Goal: Task Accomplishment & Management: Use online tool/utility

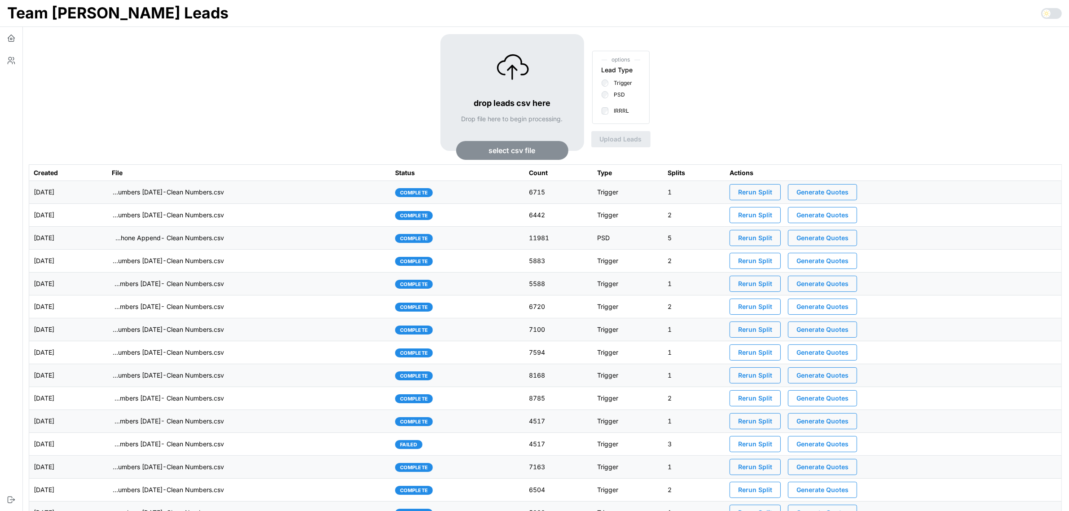
click at [263, 235] on td "imports/mike/1755554868013-VA IRRRL Leads Master List 8-18-25- Cell Phone Appen…" at bounding box center [249, 238] width 284 height 23
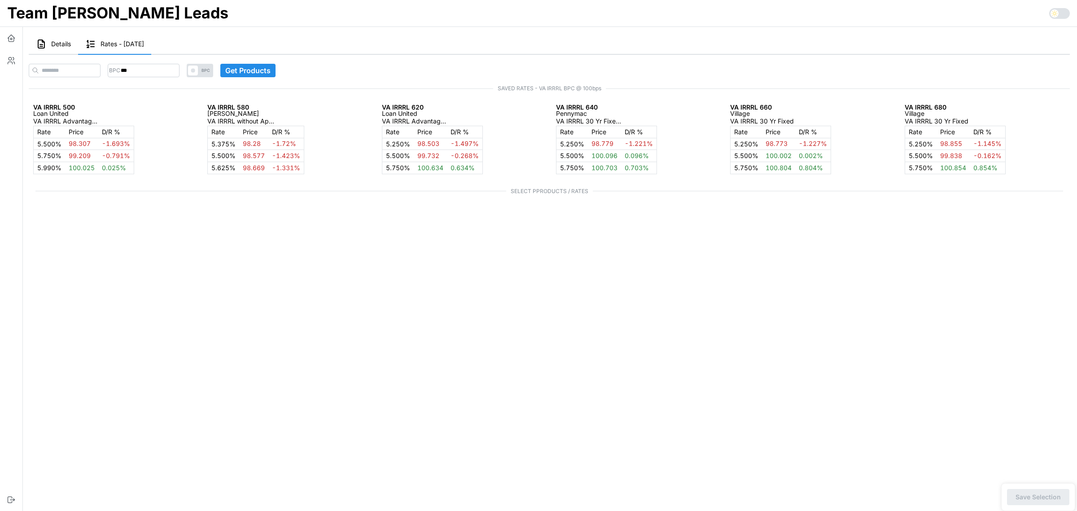
click at [59, 46] on span "Details" at bounding box center [61, 44] width 20 height 6
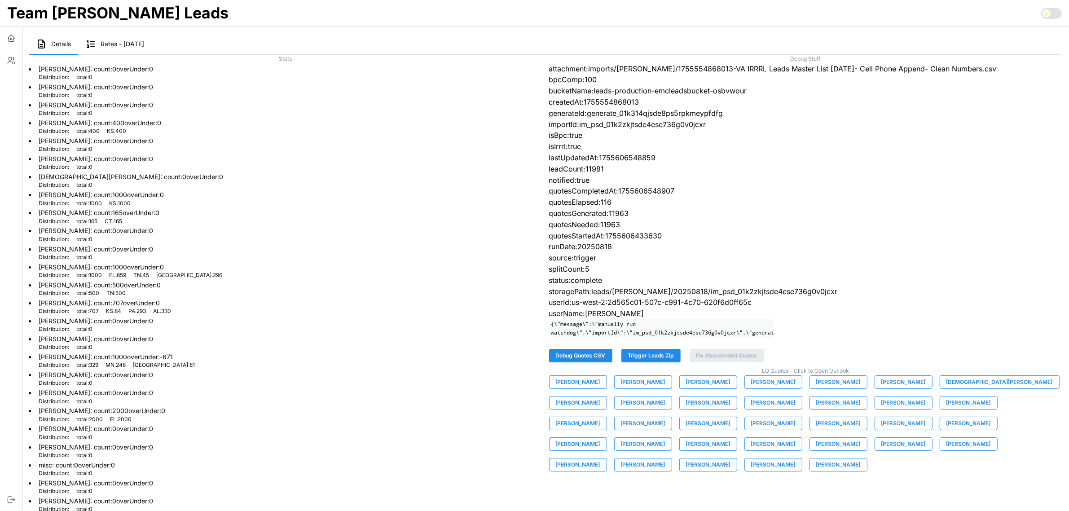
click at [639, 362] on span "Trigger Leads Zip" at bounding box center [651, 355] width 46 height 13
click at [307, 261] on li "Elisabeth Cone : count: 1000 overUnder: 0 Distribution: total : 1000 FL : 659 T…" at bounding box center [285, 270] width 513 height 18
click at [13, 58] on icon "button" at bounding box center [11, 60] width 9 height 9
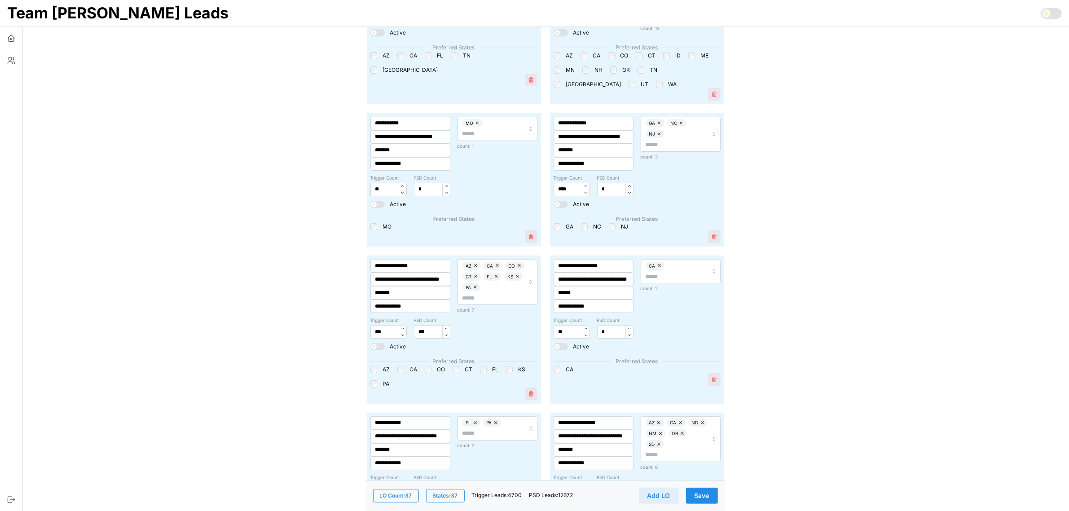
scroll to position [112, 0]
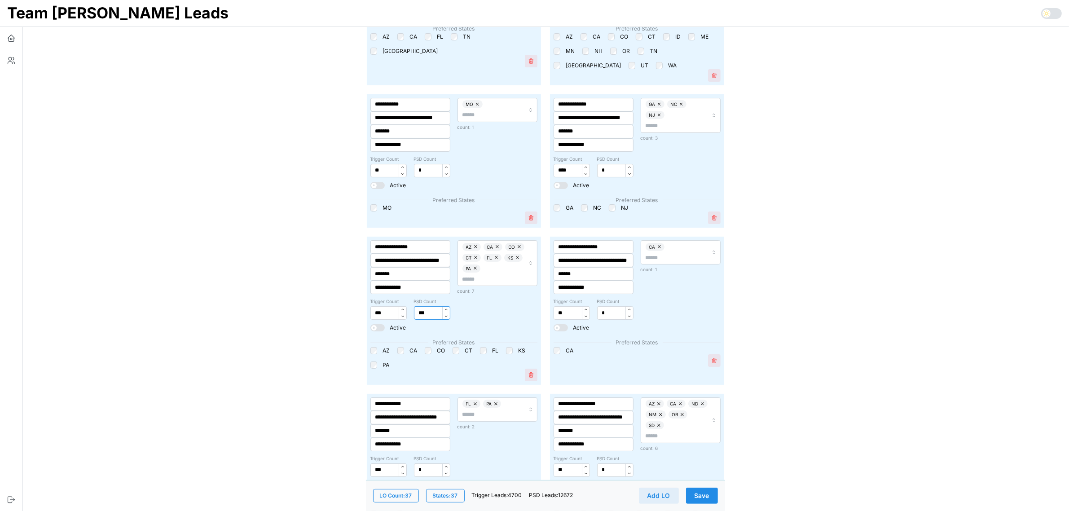
click at [421, 311] on input "***" at bounding box center [432, 312] width 36 height 13
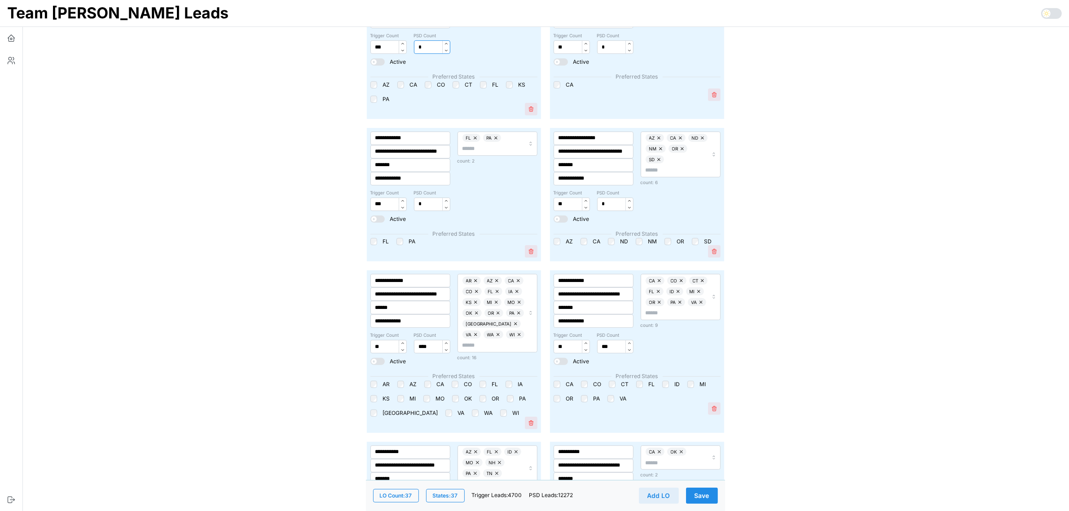
scroll to position [393, 0]
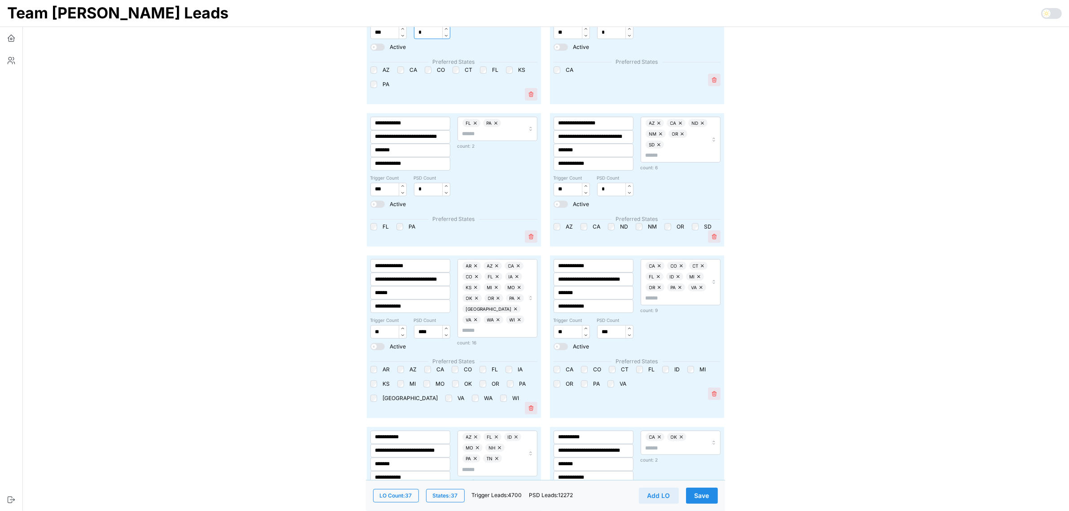
type input "*"
click at [425, 333] on input "****" at bounding box center [432, 331] width 36 height 13
type input "*"
click at [606, 334] on input "***" at bounding box center [615, 331] width 36 height 13
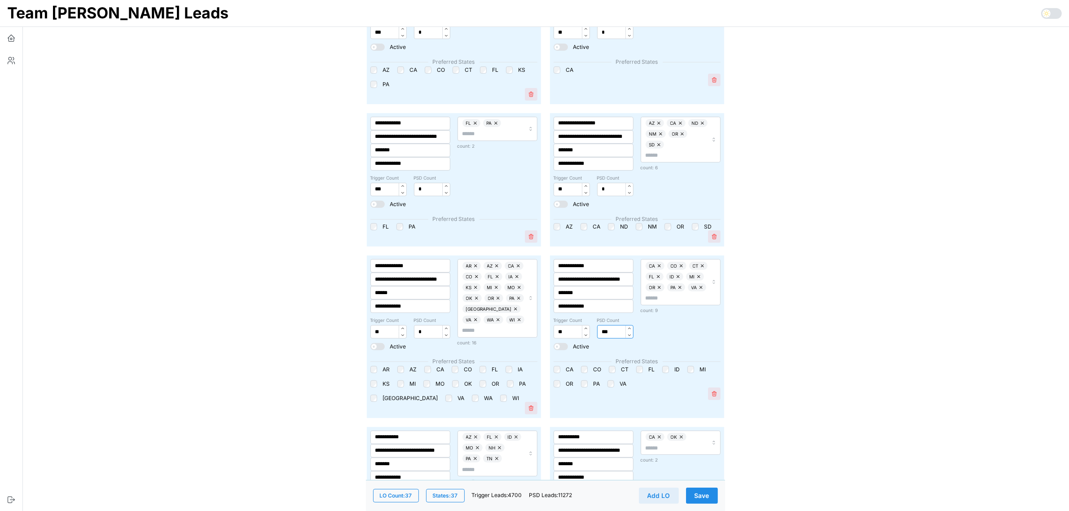
click at [606, 334] on input "***" at bounding box center [615, 331] width 36 height 13
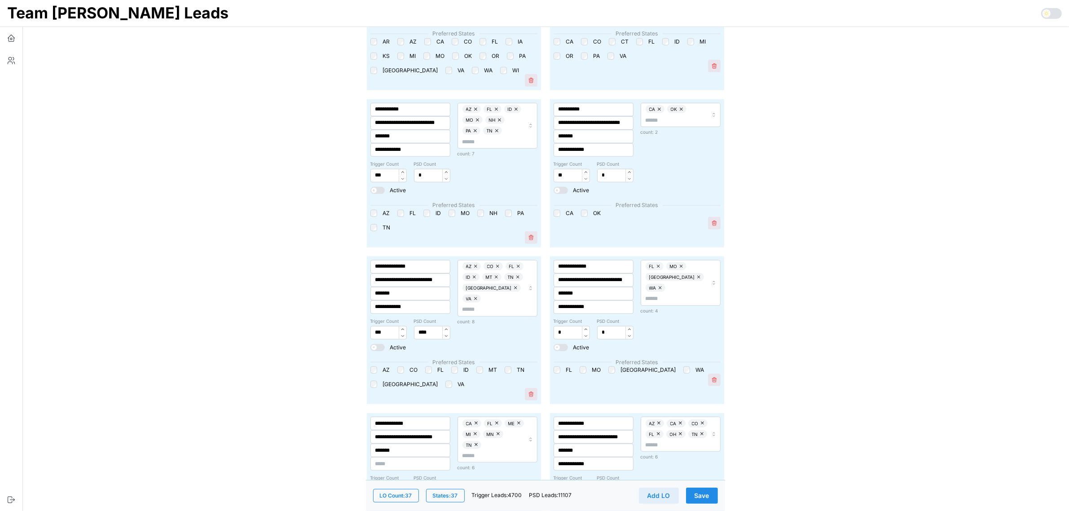
scroll to position [785, 0]
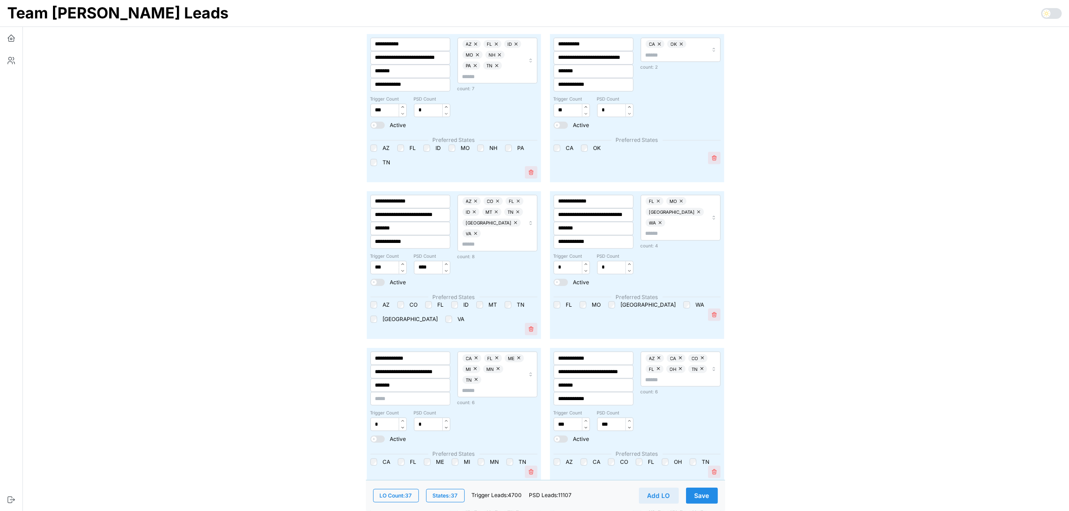
type input "*"
click at [427, 262] on input "****" at bounding box center [432, 267] width 36 height 13
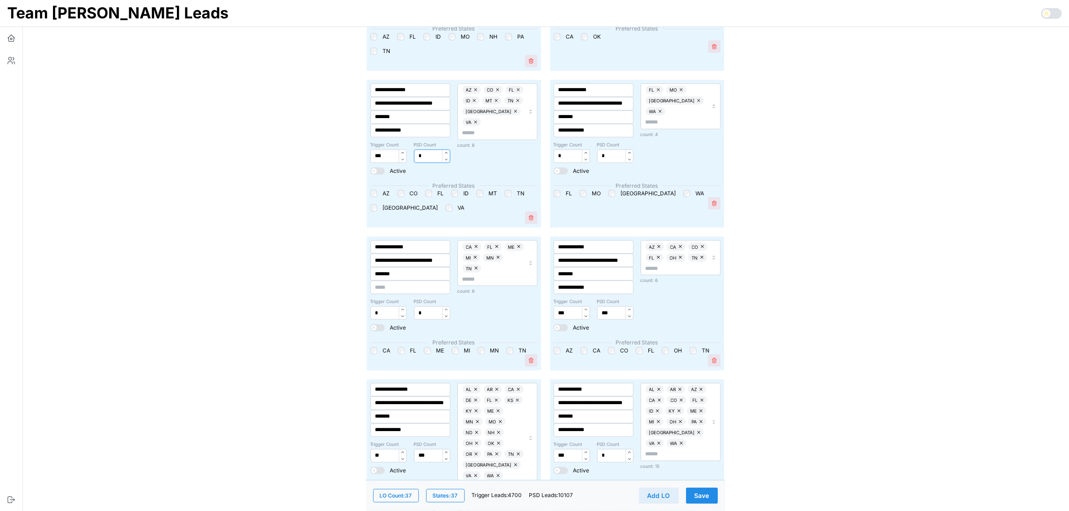
scroll to position [898, 0]
type input "*"
click at [602, 308] on input "***" at bounding box center [615, 311] width 36 height 13
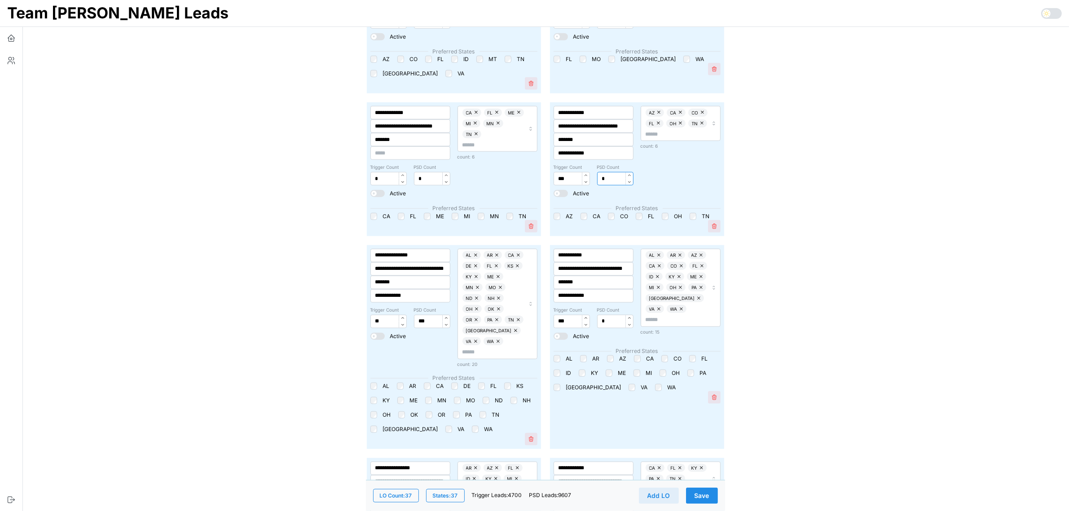
scroll to position [1066, 0]
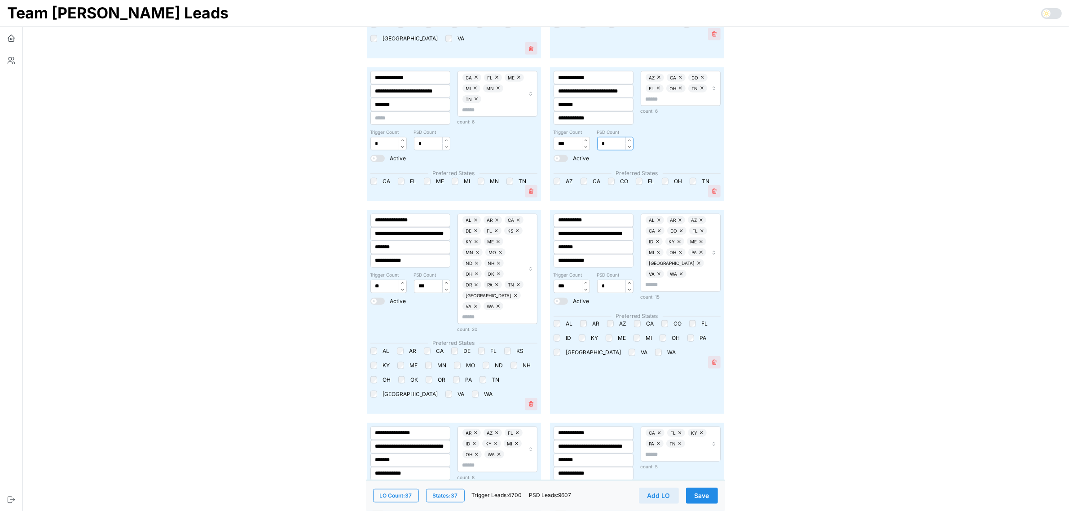
type input "*"
click at [420, 286] on input "***" at bounding box center [432, 286] width 36 height 13
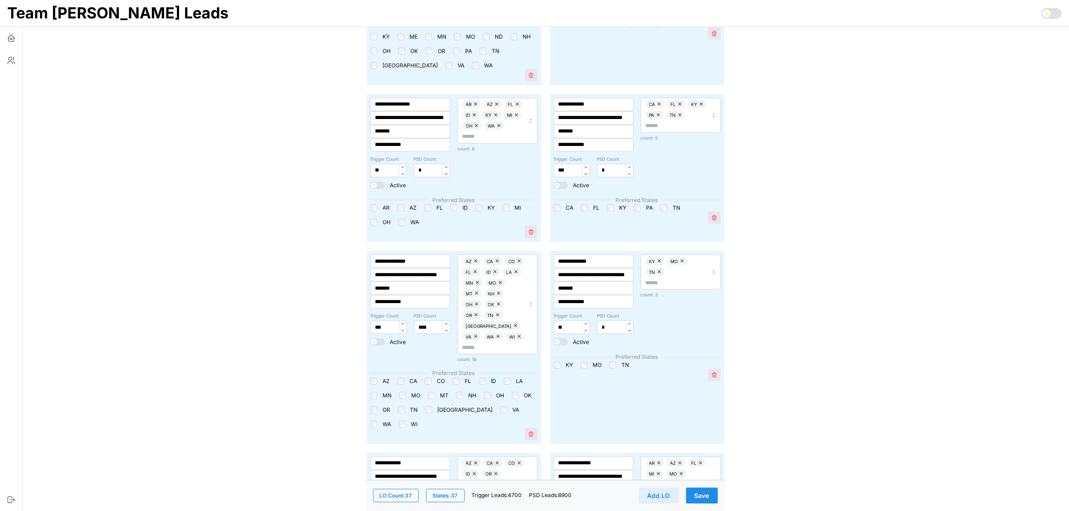
scroll to position [1402, 0]
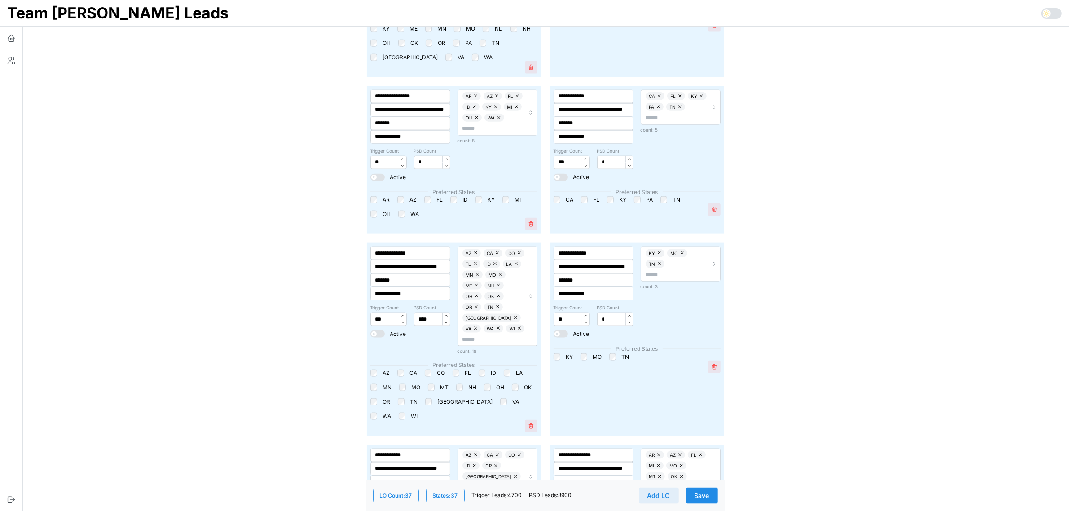
type input "*"
click at [414, 312] on input "****" at bounding box center [432, 318] width 36 height 13
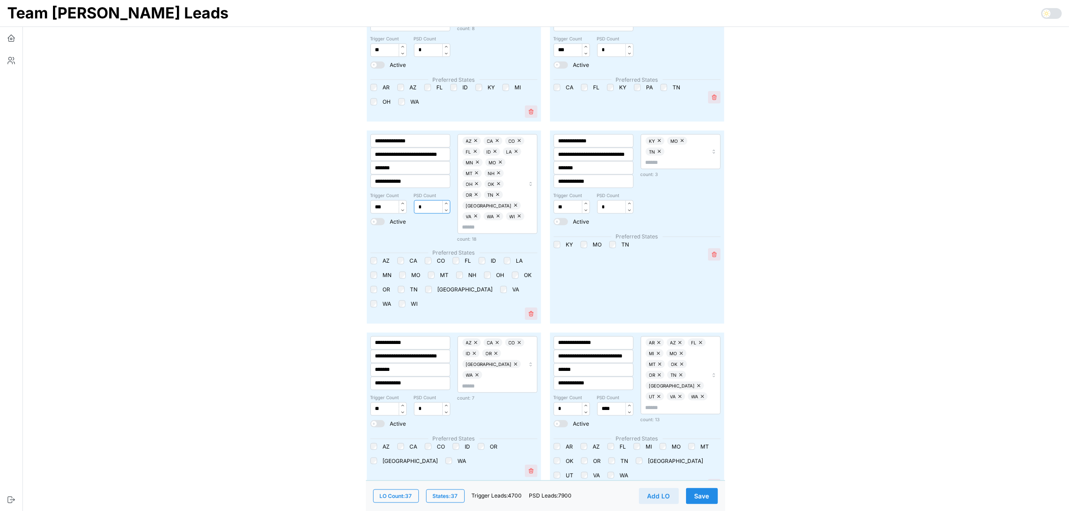
scroll to position [1571, 0]
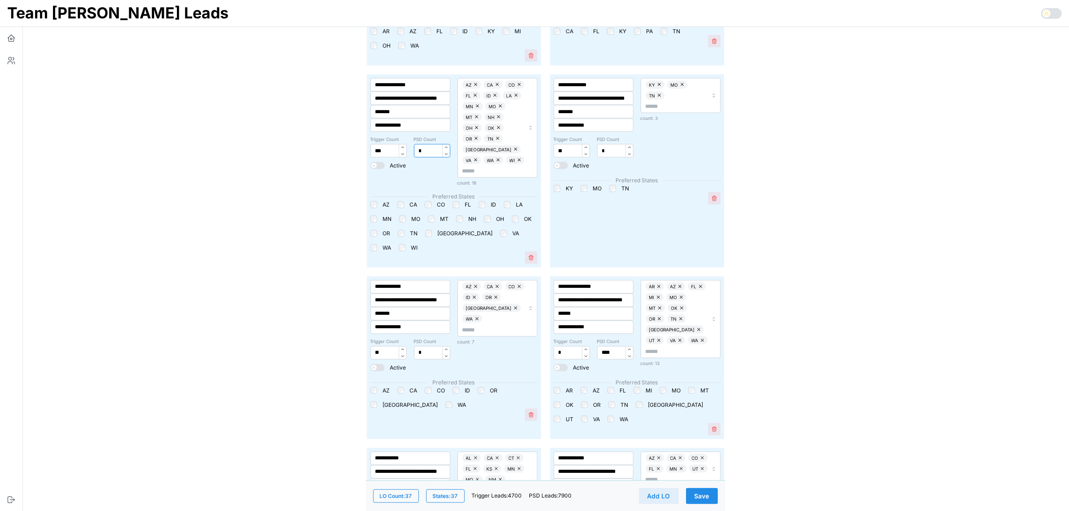
type input "*"
click at [606, 346] on input "****" at bounding box center [615, 352] width 36 height 13
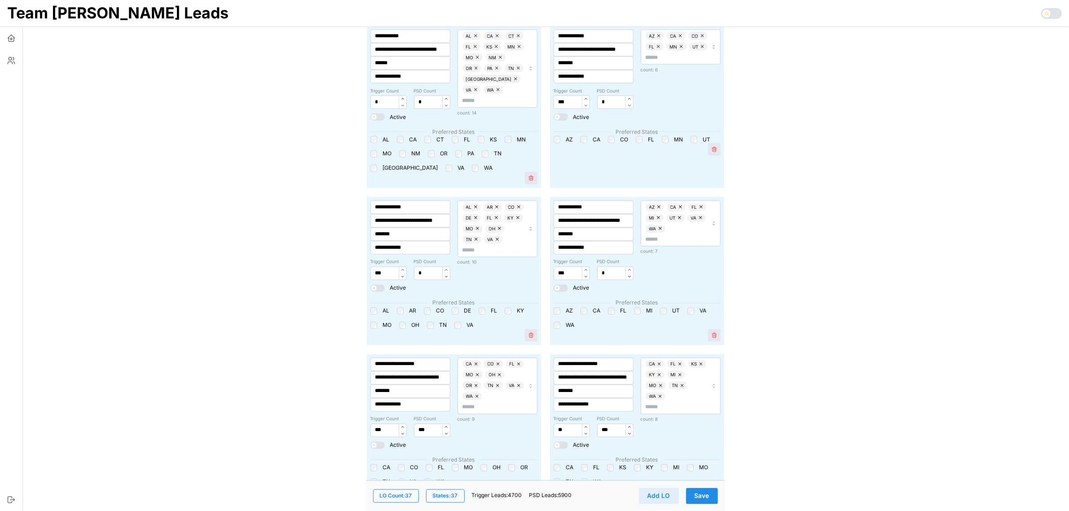
scroll to position [2019, 0]
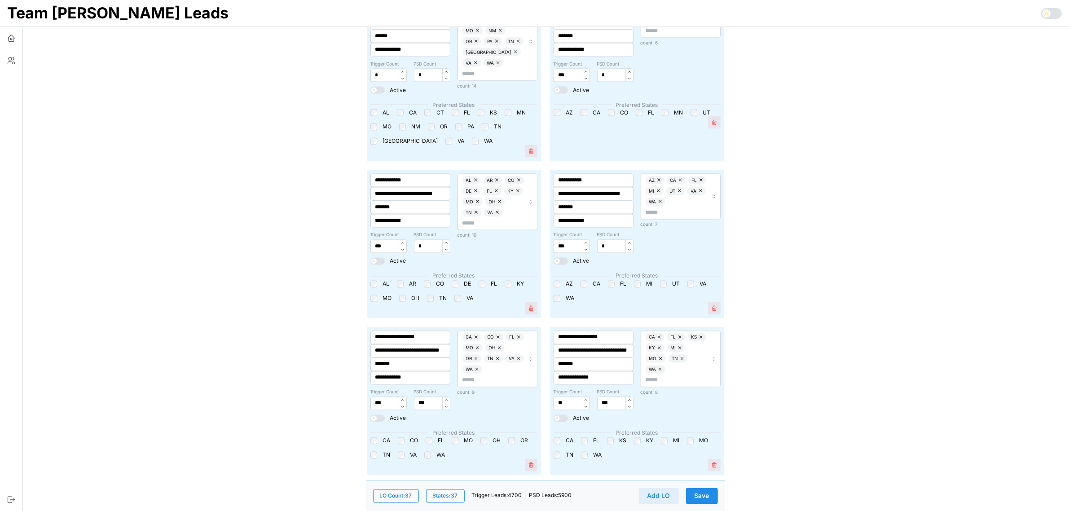
type input "*"
click at [425, 397] on input "***" at bounding box center [432, 403] width 36 height 13
type input "*"
click at [597, 397] on input "***" at bounding box center [615, 403] width 36 height 13
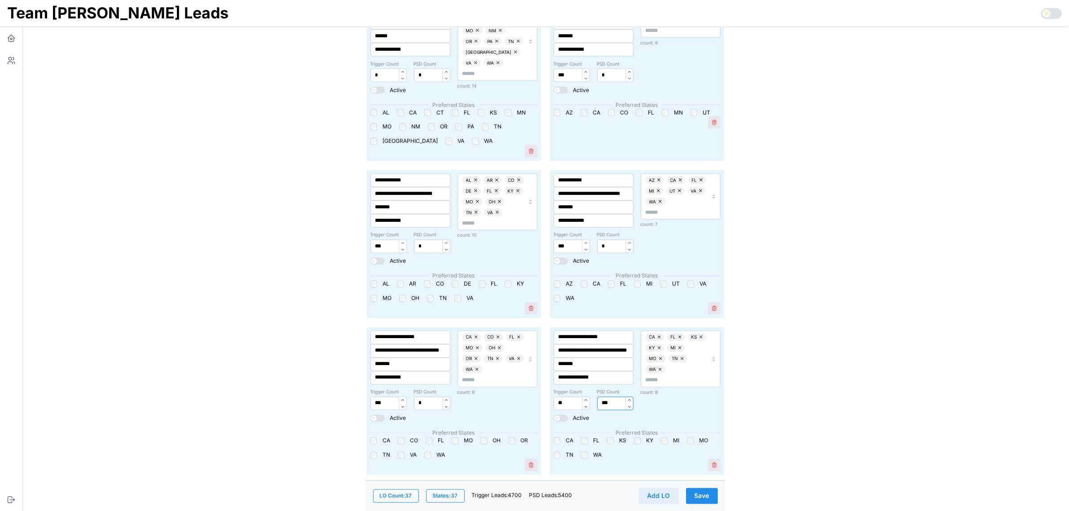
click at [597, 397] on input "***" at bounding box center [615, 403] width 36 height 13
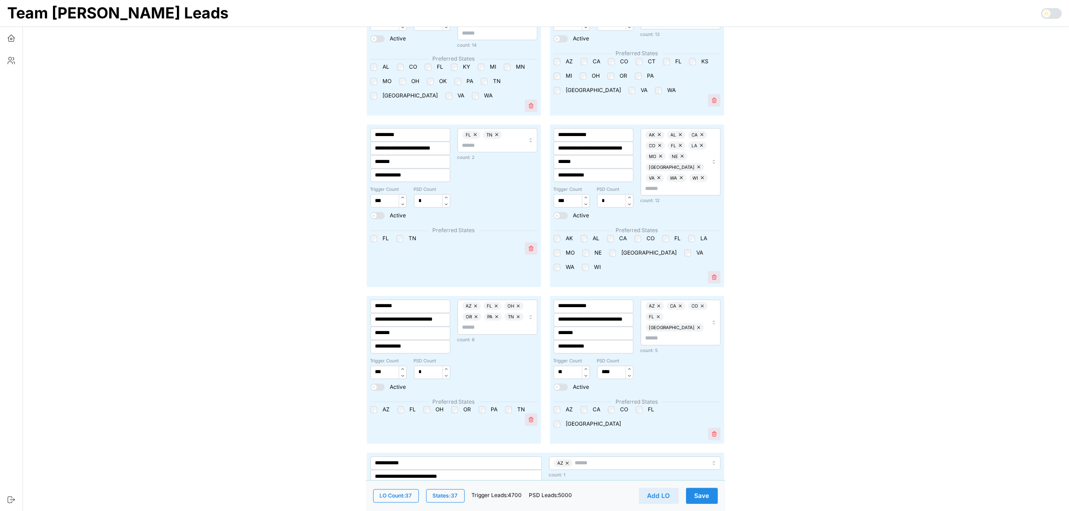
scroll to position [2580, 0]
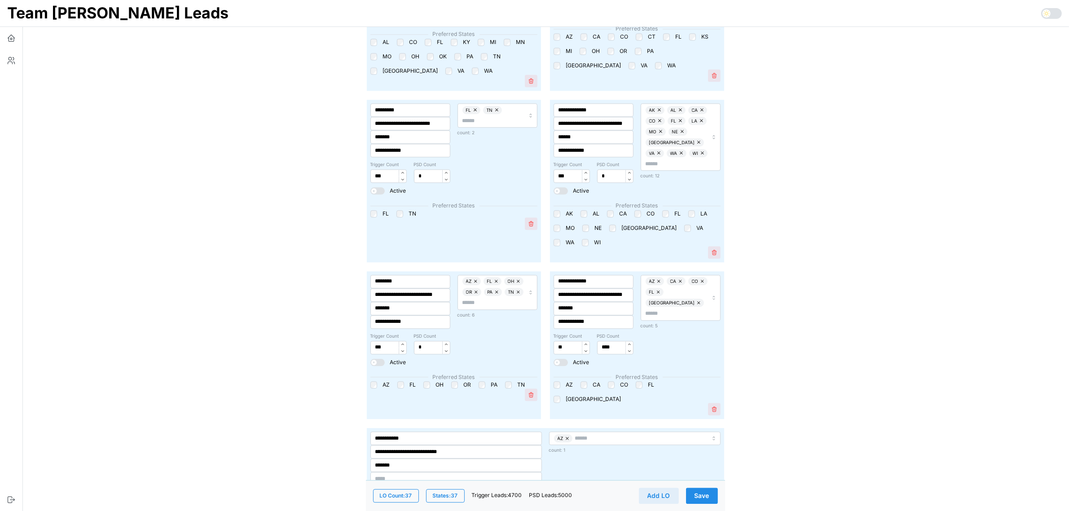
type input "*"
click at [710, 499] on button "Save" at bounding box center [702, 495] width 32 height 16
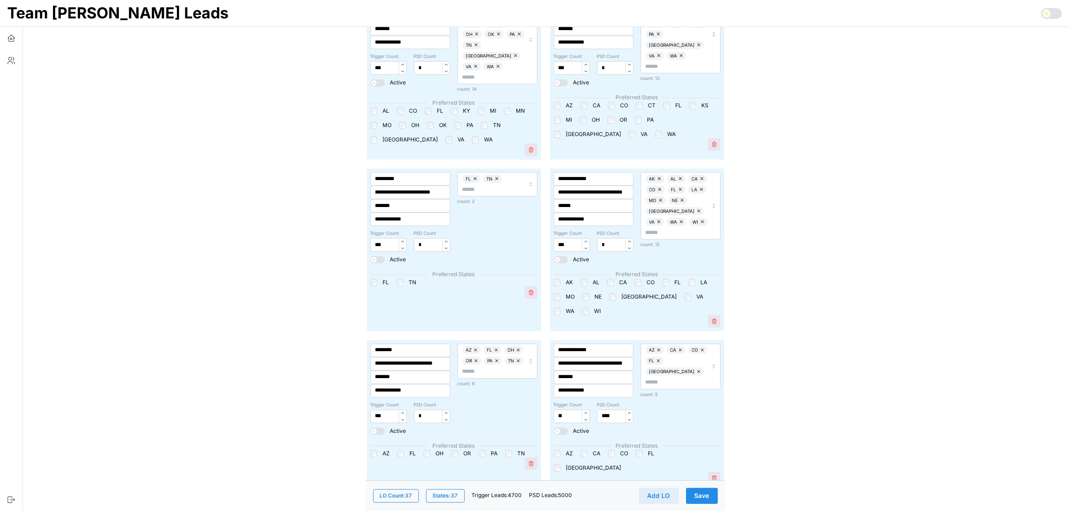
scroll to position [2590, 0]
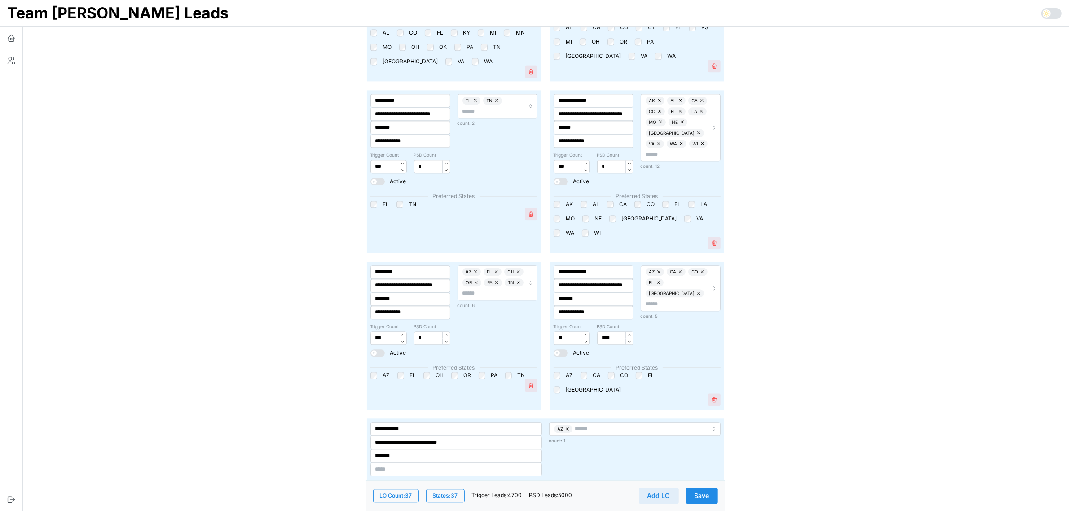
click at [699, 488] on span "Save" at bounding box center [701, 495] width 15 height 15
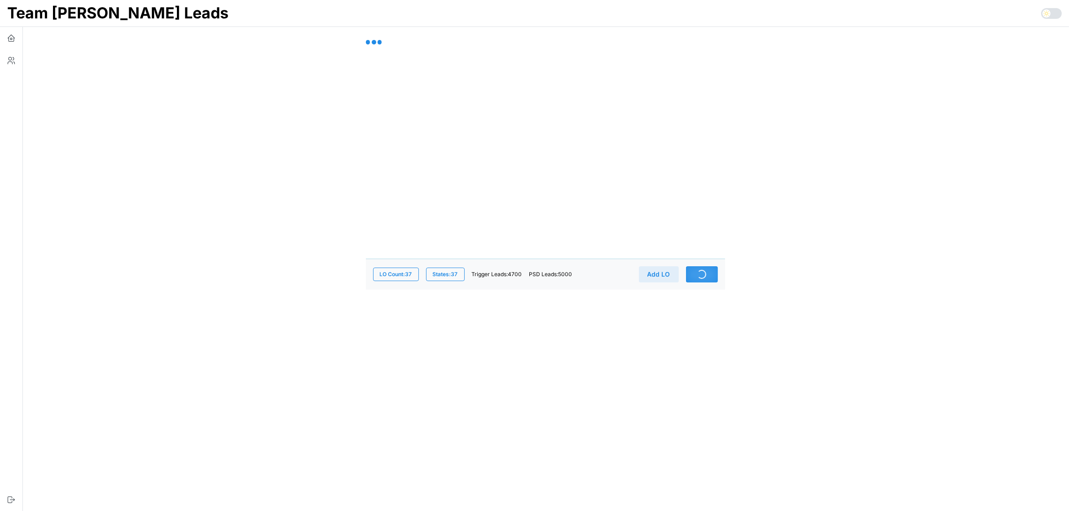
scroll to position [0, 0]
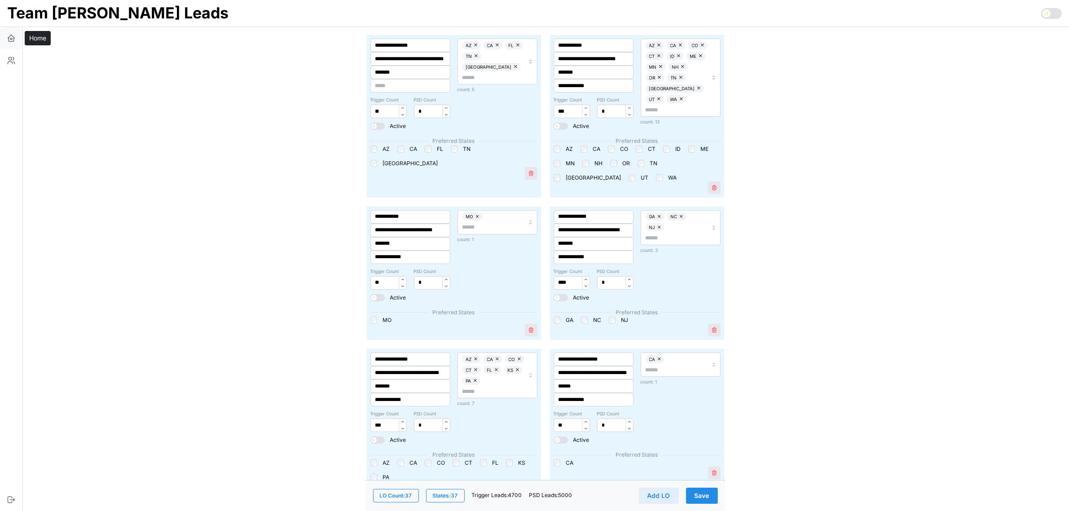
click at [9, 37] on icon "button" at bounding box center [11, 38] width 9 height 9
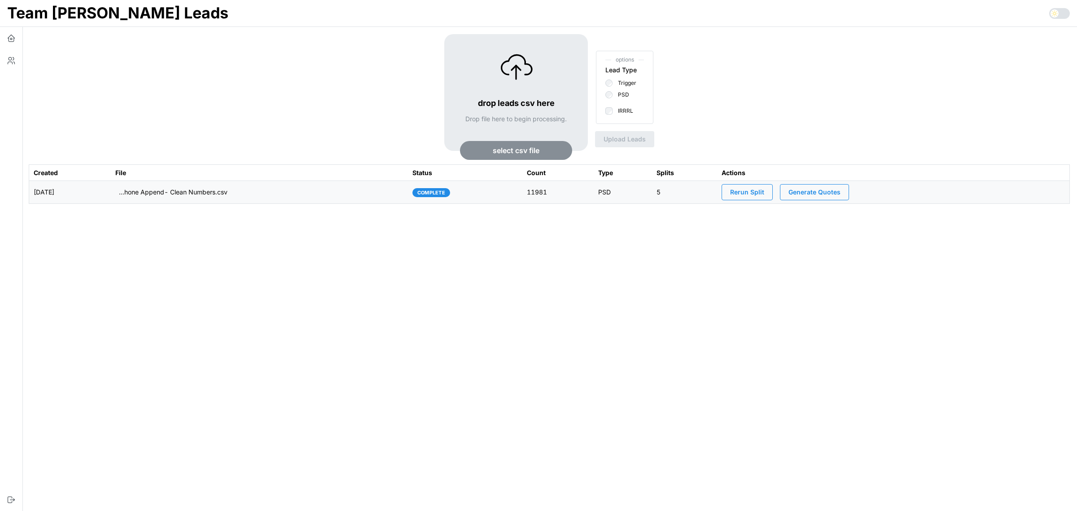
click at [543, 152] on span "select csv file" at bounding box center [516, 150] width 92 height 18
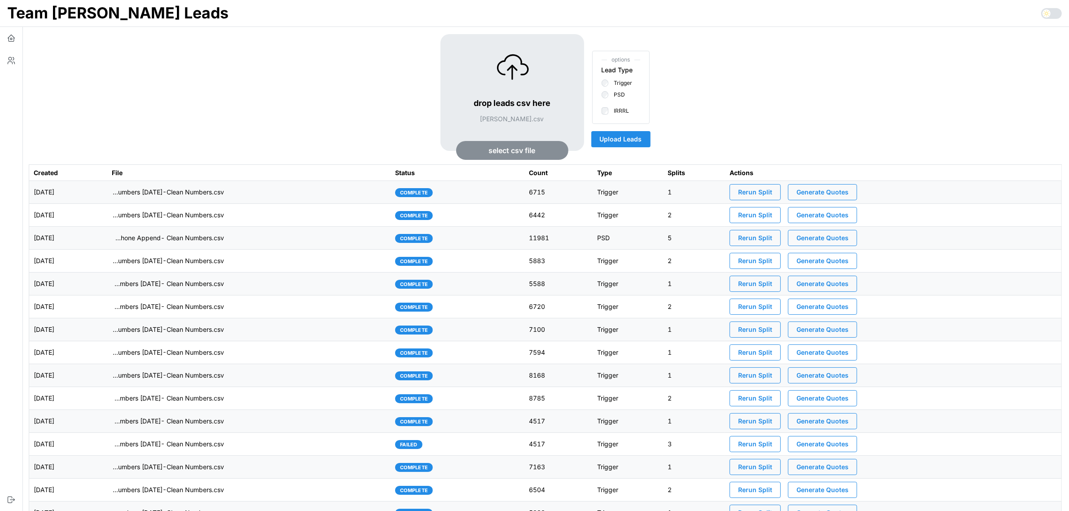
click at [627, 137] on span "Upload Leads" at bounding box center [621, 138] width 42 height 15
click at [267, 200] on td "imports/mike/1755730189857-Tyler Warrick.csv" at bounding box center [249, 192] width 284 height 23
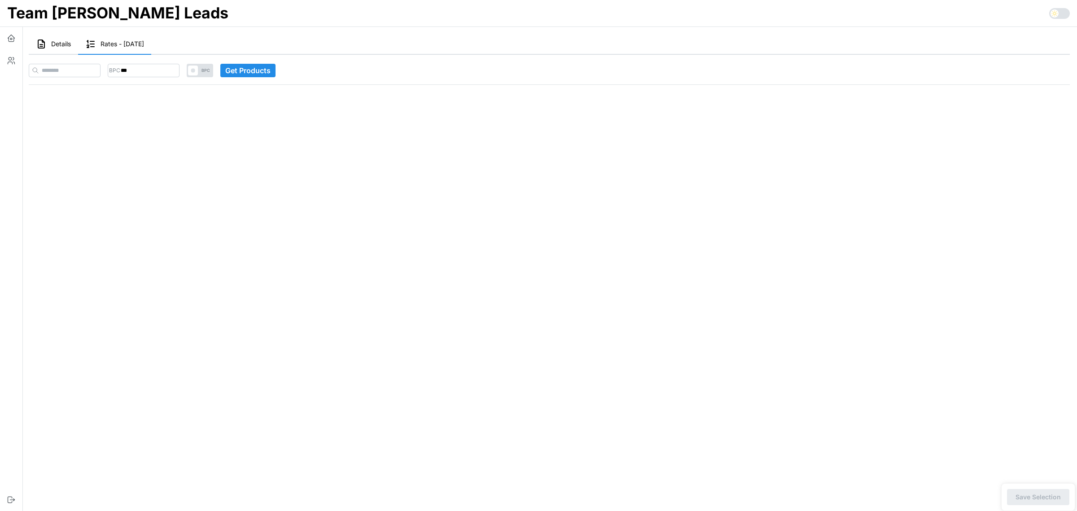
click at [48, 48] on button "Details" at bounding box center [53, 44] width 49 height 21
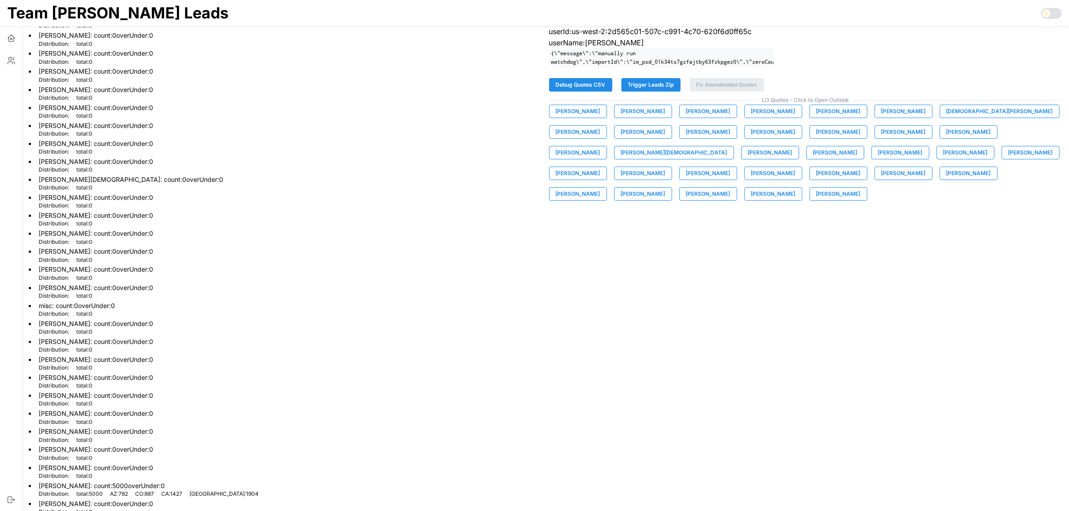
scroll to position [162, 0]
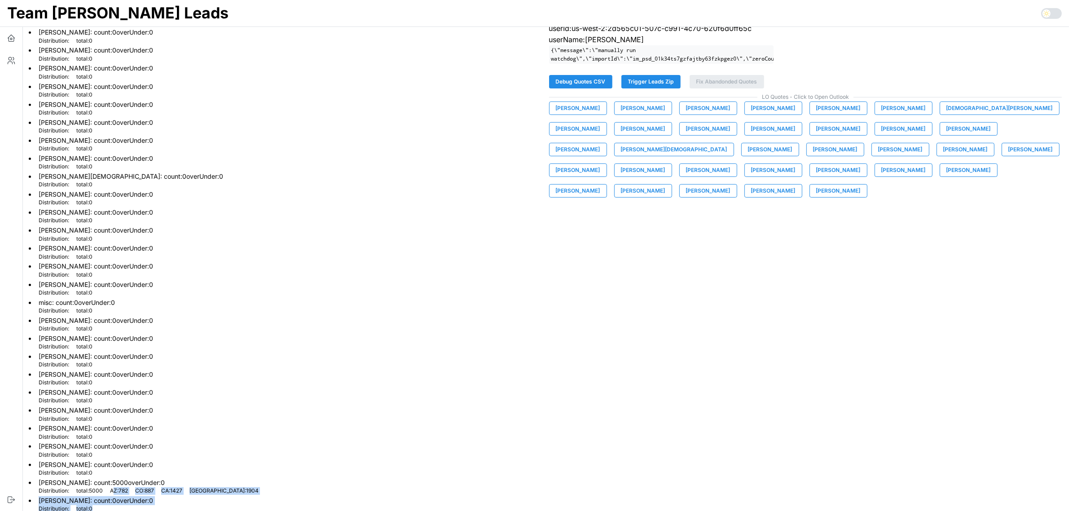
drag, startPoint x: 115, startPoint y: 480, endPoint x: 221, endPoint y: 486, distance: 106.1
click at [221, 486] on ul "Ashley Marx : count: 0 overUnder: 0 Distribution: total : 0 Ashton Graf : count…" at bounding box center [285, 207] width 513 height 612
click at [257, 477] on li "Tyler Warrick : count: 5000 overUnder: 0 Distribution: total : 5000 AZ : 782 CO…" at bounding box center [285, 486] width 513 height 18
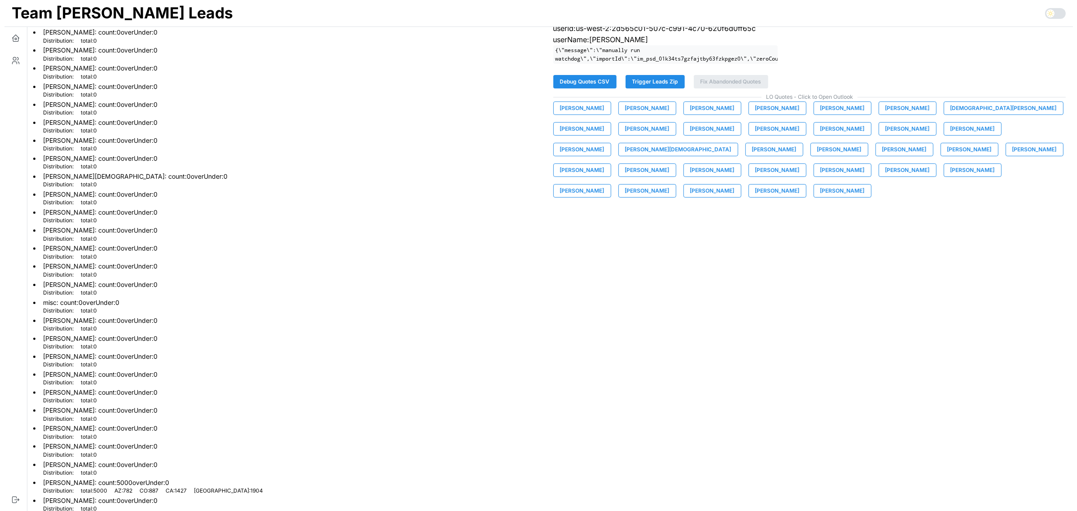
scroll to position [0, 0]
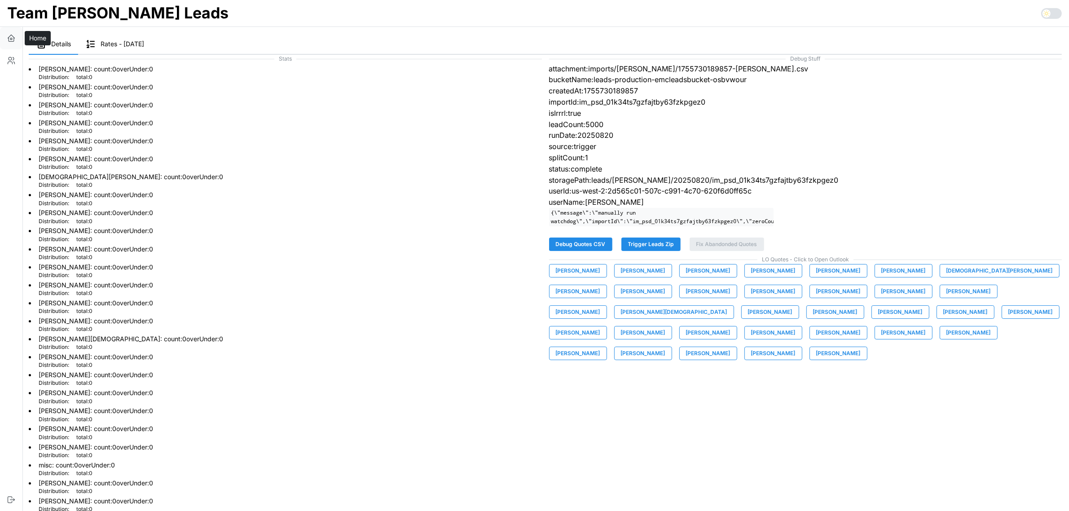
click at [8, 37] on icon "button" at bounding box center [11, 38] width 9 height 9
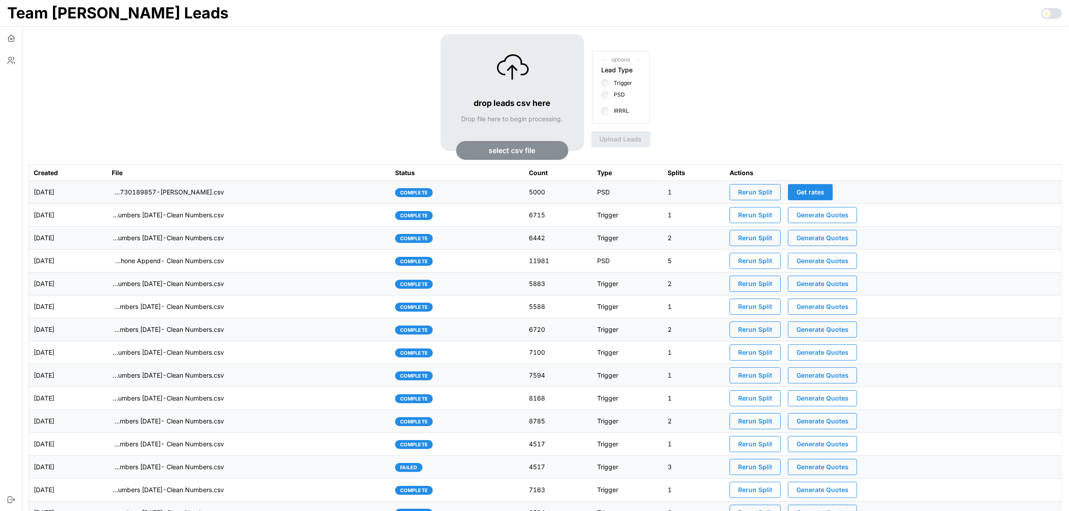
click at [342, 192] on td "imports/mike/1755730189857-Tyler Warrick.csv" at bounding box center [249, 192] width 284 height 23
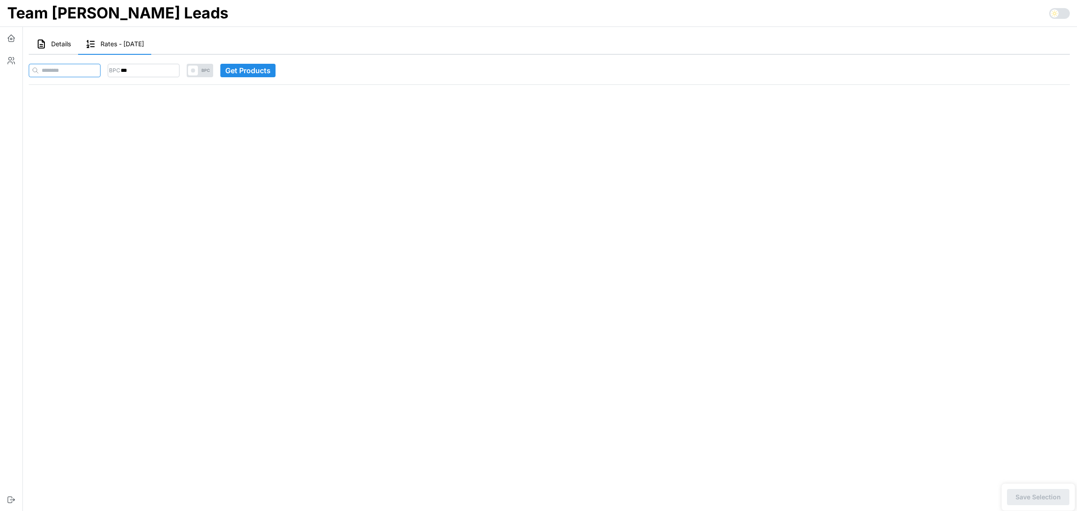
click at [88, 68] on input at bounding box center [65, 70] width 72 height 13
click at [198, 72] on span at bounding box center [193, 71] width 10 height 10
click at [198, 70] on span at bounding box center [193, 71] width 10 height 10
click at [171, 74] on input "*" at bounding box center [144, 70] width 72 height 13
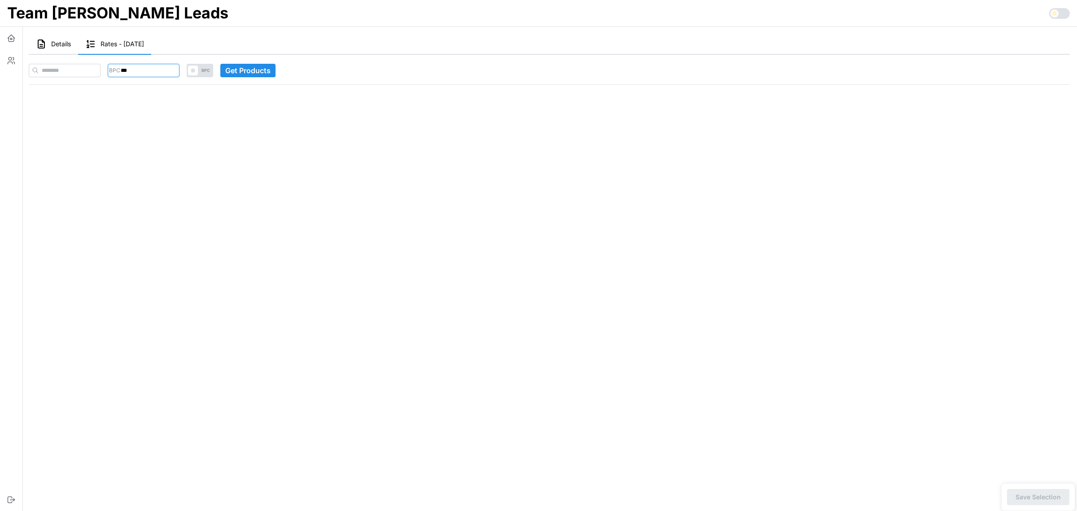
type input "***"
click at [189, 145] on main "Details Rates - 2025-08-20 Stats Ashley Marx : count: 0 overUnder: 0 Distributi…" at bounding box center [545, 255] width 1063 height 511
click at [57, 71] on input at bounding box center [65, 70] width 72 height 13
paste input "**********"
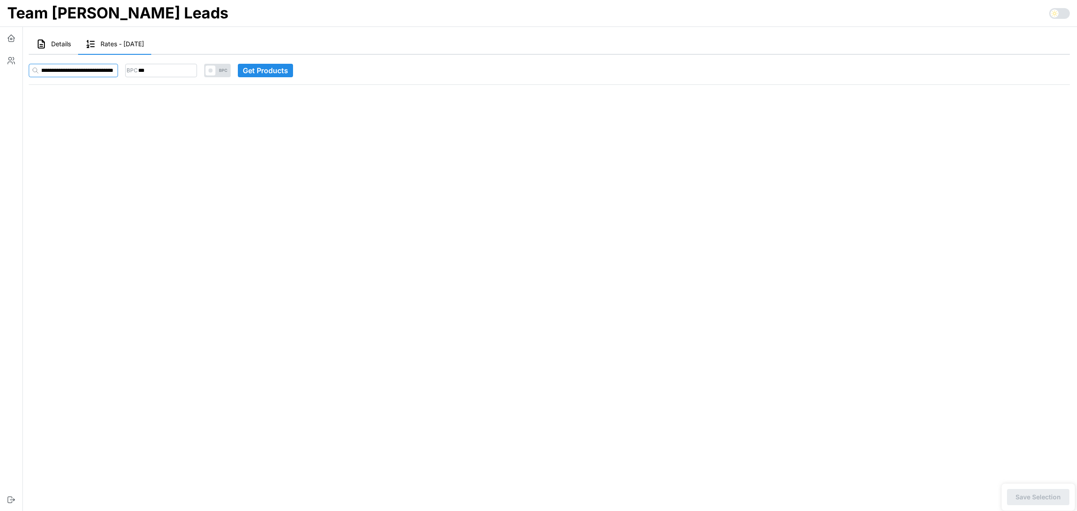
type input "**********"
click at [288, 68] on span "Get Products" at bounding box center [265, 70] width 45 height 13
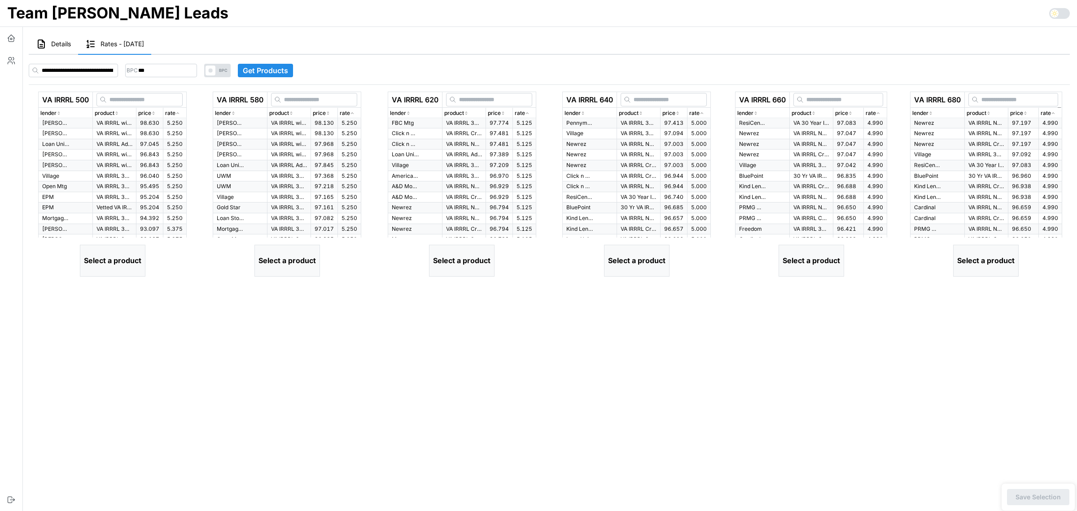
click at [1055, 115] on icon "button" at bounding box center [1053, 112] width 4 height 5
click at [1058, 114] on div "rate" at bounding box center [1050, 113] width 19 height 9
click at [1053, 111] on icon "button" at bounding box center [1053, 112] width 4 height 5
click at [935, 110] on div "lender" at bounding box center [937, 113] width 50 height 9
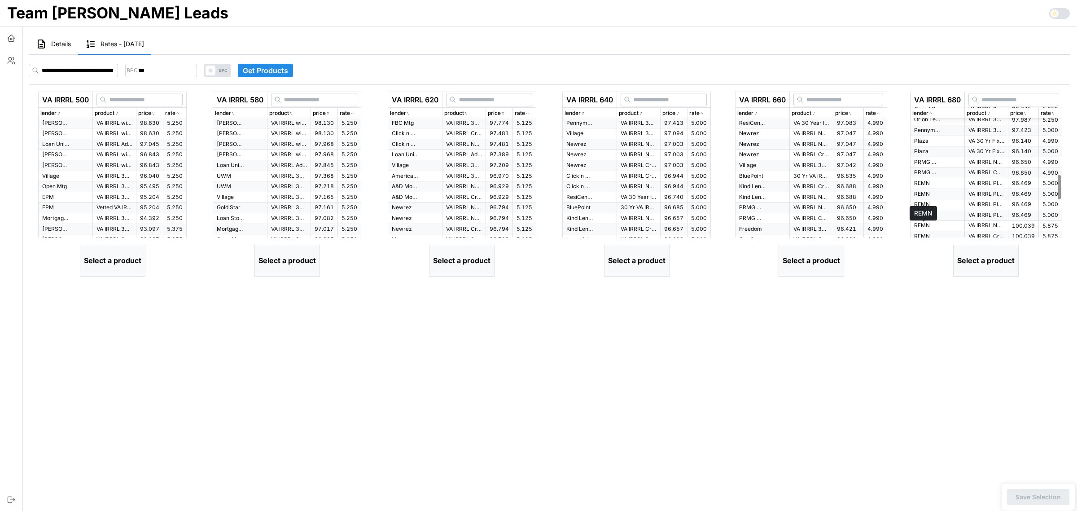
scroll to position [505, 0]
click at [946, 132] on td "Pennymac" at bounding box center [937, 126] width 54 height 11
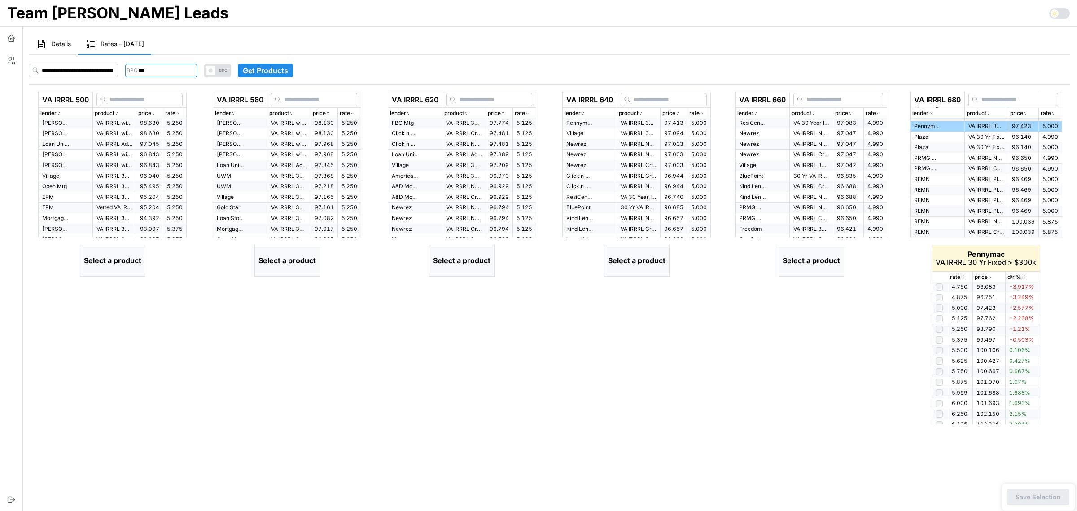
drag, startPoint x: 171, startPoint y: 69, endPoint x: 137, endPoint y: 68, distance: 33.7
click at [137, 68] on div "BPC ***" at bounding box center [161, 70] width 72 height 13
click at [151, 72] on input "***" at bounding box center [161, 70] width 72 height 13
drag, startPoint x: 152, startPoint y: 66, endPoint x: 139, endPoint y: 66, distance: 12.6
click at [139, 66] on input "***" at bounding box center [161, 70] width 72 height 13
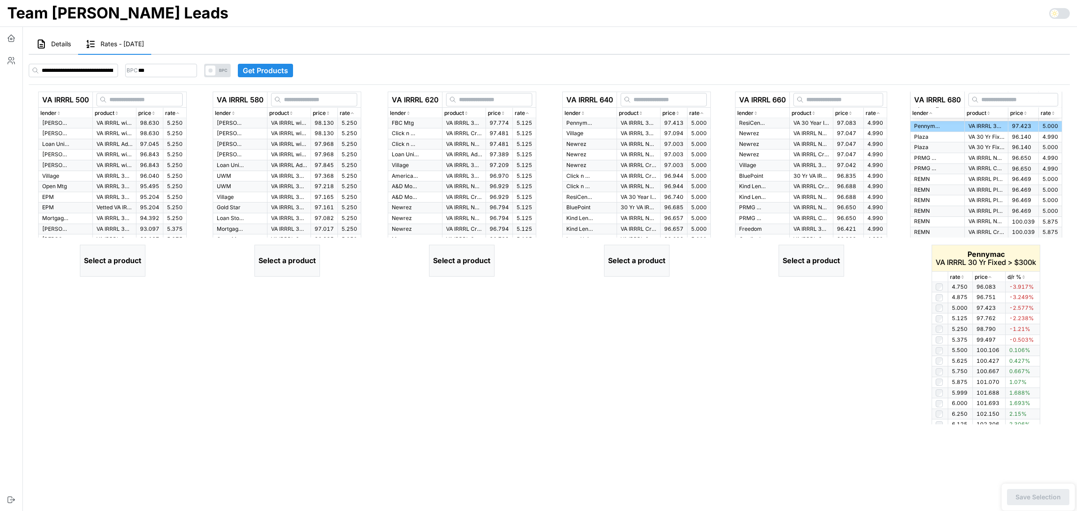
click at [456, 55] on div "BPC *** BPC Get Products VA IRRRL 500 lender product price rate Sun West VA IRR…" at bounding box center [549, 239] width 1048 height 377
drag, startPoint x: 178, startPoint y: 73, endPoint x: 117, endPoint y: 74, distance: 61.5
click at [117, 74] on div "BPC *** BPC Get Products" at bounding box center [549, 70] width 1041 height 13
type input "***"
click at [370, 391] on div "VA IRRRL 580 lender product price rate Sun West VA IRRRL without Appraisal 30 Y…" at bounding box center [286, 258] width 167 height 333
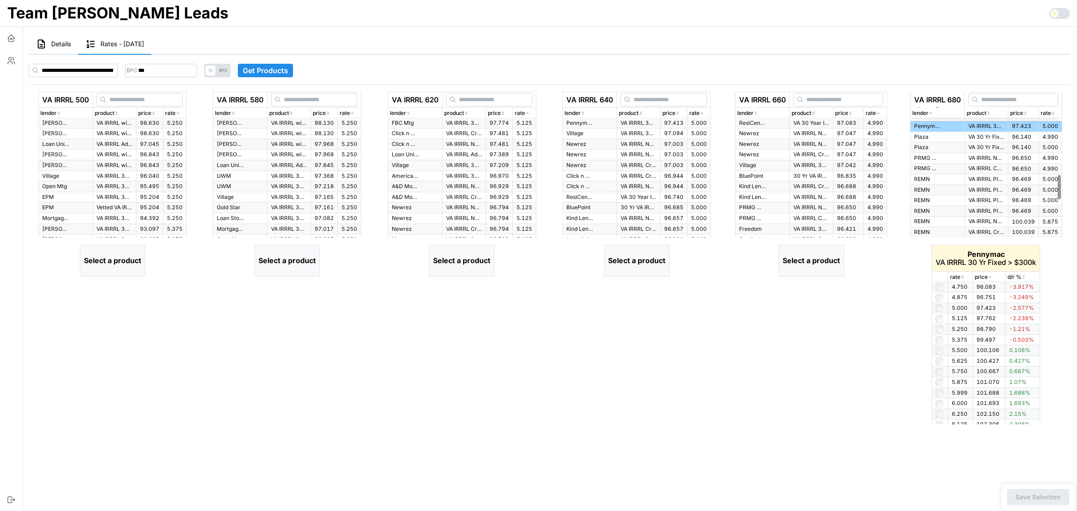
click at [1056, 111] on icon "button" at bounding box center [1053, 112] width 4 height 5
click at [1058, 93] on div at bounding box center [1059, 104] width 3 height 24
click at [929, 113] on icon "button" at bounding box center [931, 112] width 4 height 5
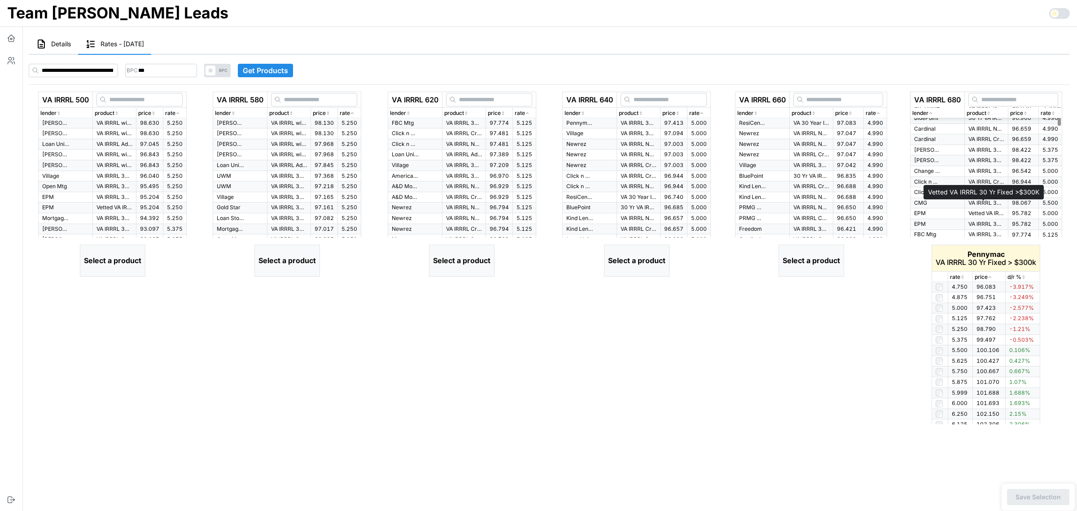
scroll to position [56, 0]
click at [1059, 162] on div at bounding box center [1059, 155] width 3 height 24
click at [1054, 210] on span "5.000" at bounding box center [1050, 206] width 16 height 7
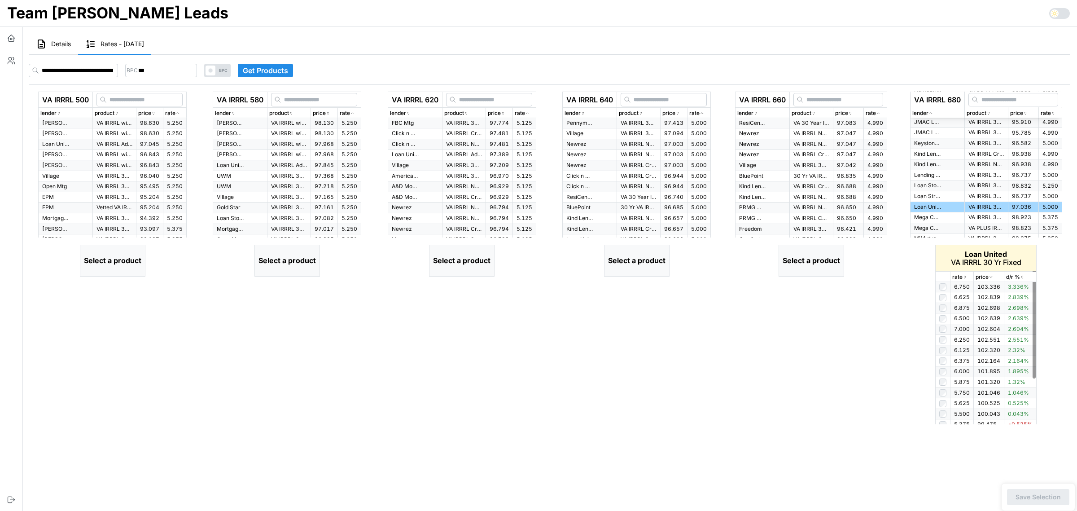
click at [966, 276] on icon "button" at bounding box center [965, 276] width 4 height 5
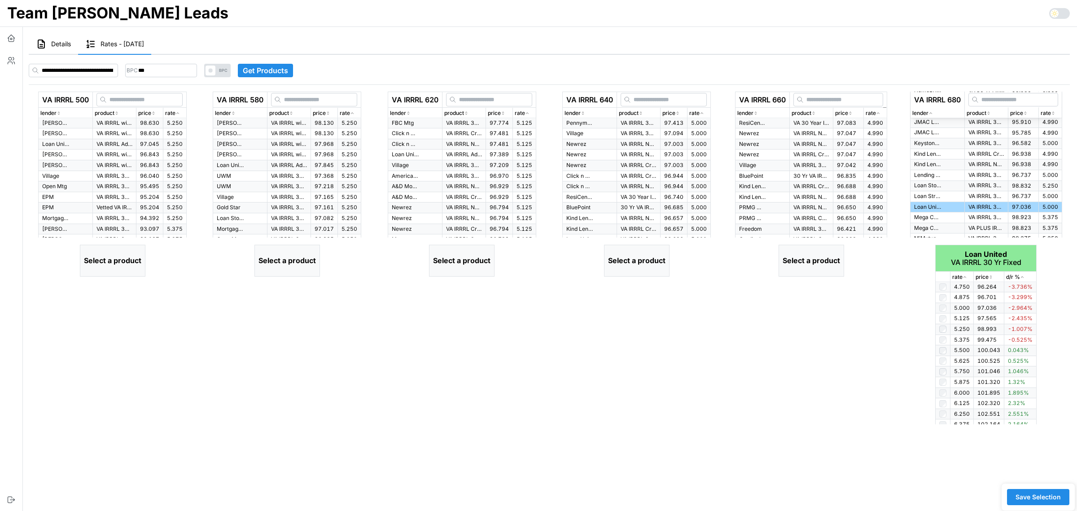
click at [753, 113] on icon "button" at bounding box center [755, 112] width 4 height 5
click at [761, 128] on p "Loan United" at bounding box center [752, 126] width 27 height 8
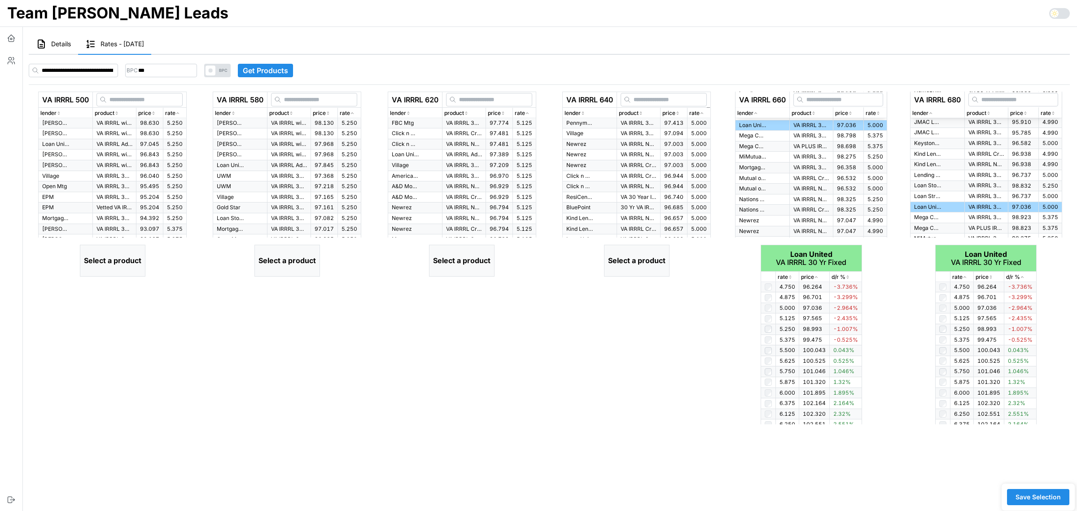
click at [581, 114] on icon "button" at bounding box center [583, 112] width 4 height 5
click at [585, 183] on p "Loan United" at bounding box center [579, 182] width 27 height 8
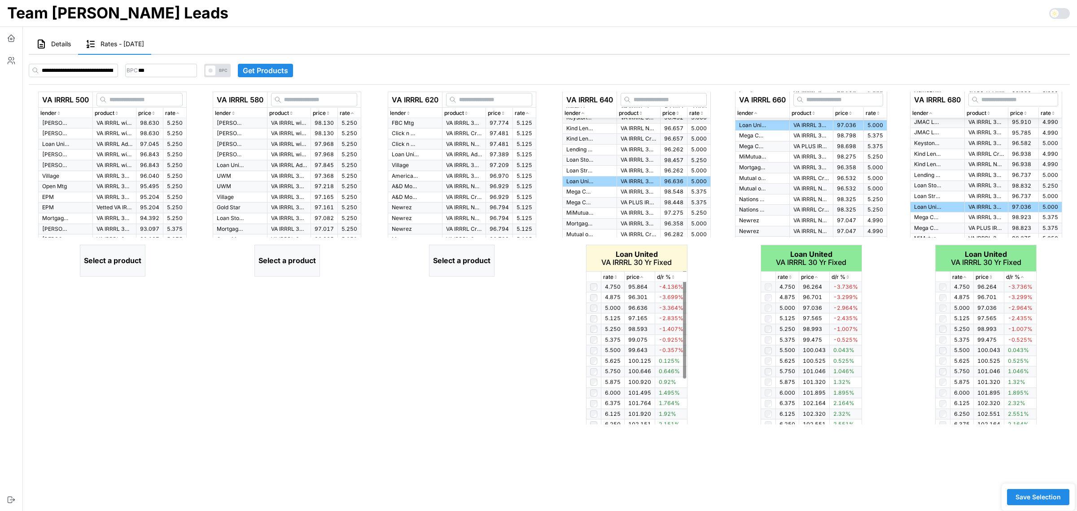
click at [617, 277] on icon "button" at bounding box center [615, 276] width 4 height 5
click at [406, 111] on icon "button" at bounding box center [408, 112] width 4 height 5
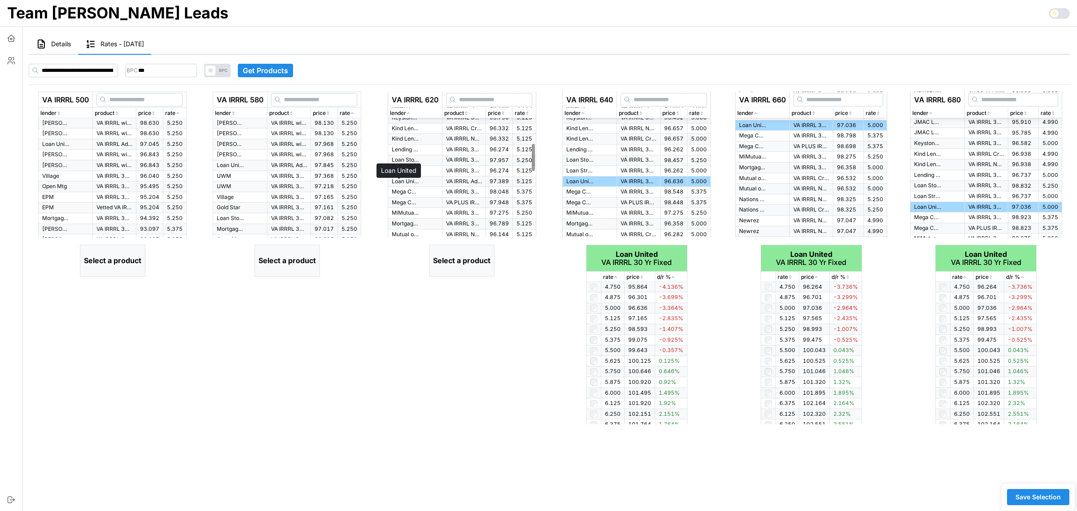
click at [407, 183] on p "Loan United" at bounding box center [405, 182] width 27 height 8
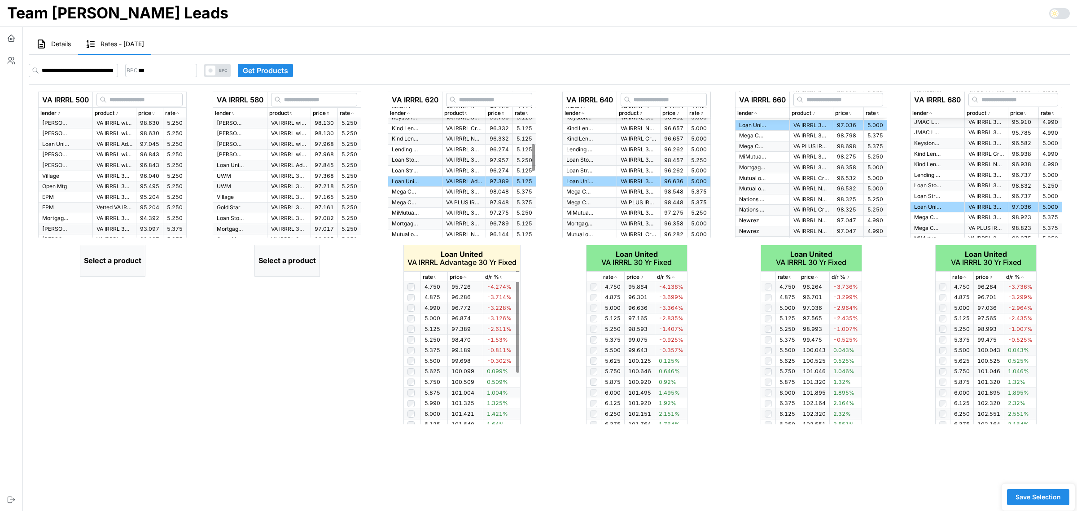
click at [436, 277] on icon "button" at bounding box center [435, 276] width 4 height 5
click at [226, 109] on div "lender" at bounding box center [240, 113] width 50 height 9
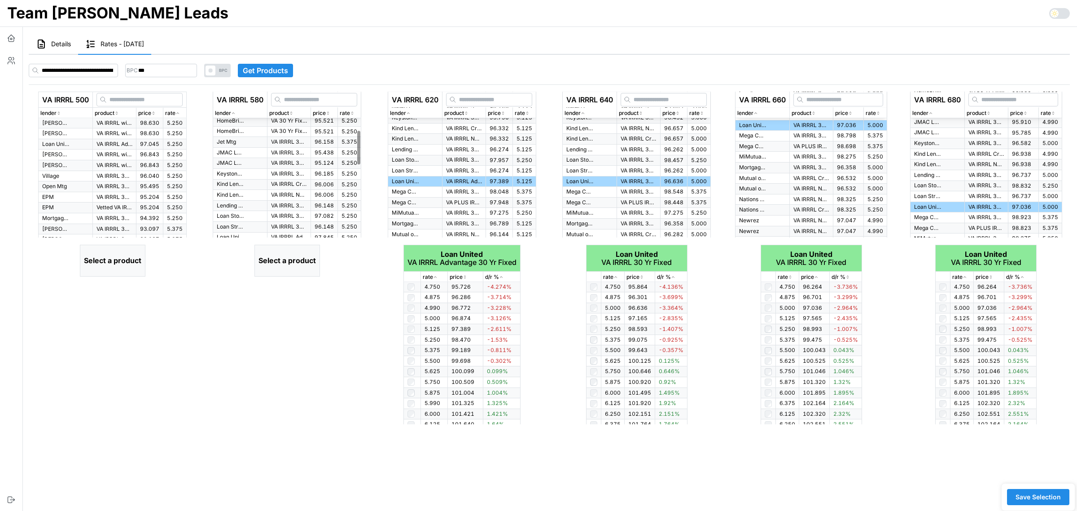
scroll to position [168, 0]
click at [231, 223] on p "Loan United" at bounding box center [230, 219] width 27 height 8
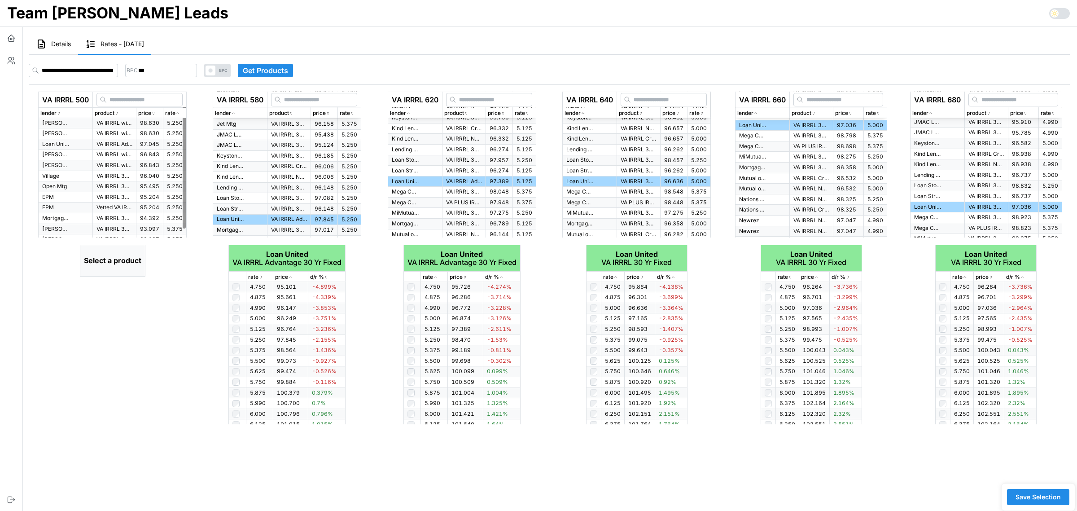
click at [49, 113] on p "lender" at bounding box center [48, 113] width 16 height 9
click at [55, 166] on p "Loan United" at bounding box center [55, 166] width 27 height 8
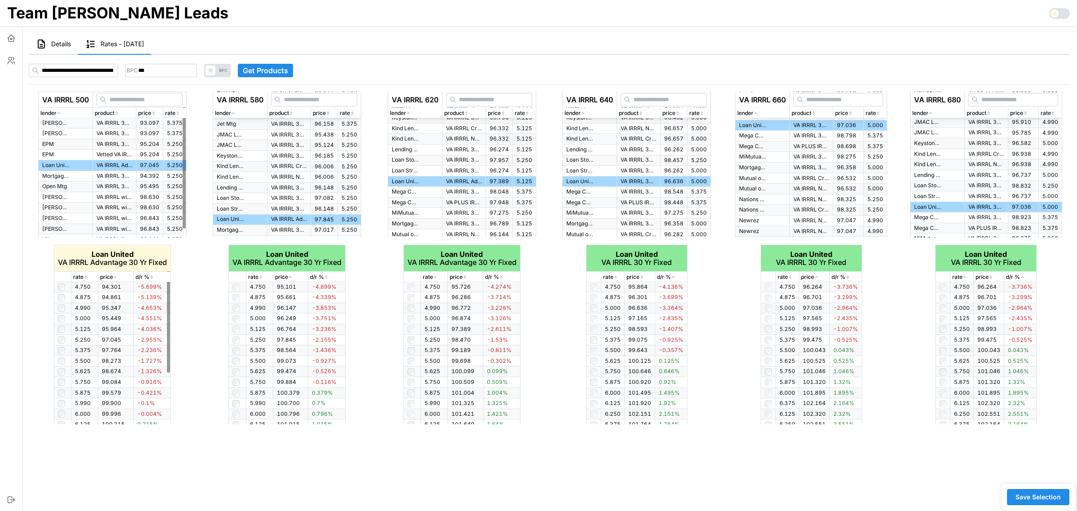
click at [83, 277] on icon "button" at bounding box center [85, 276] width 4 height 5
click at [83, 275] on icon "button" at bounding box center [85, 276] width 4 height 5
click at [67, 162] on td "Loan United" at bounding box center [66, 165] width 54 height 11
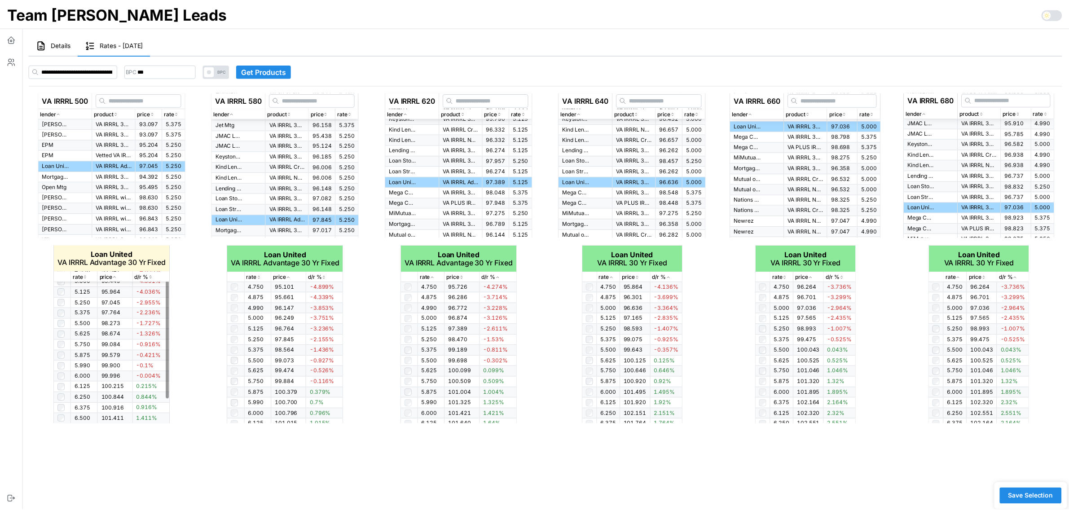
scroll to position [56, 0]
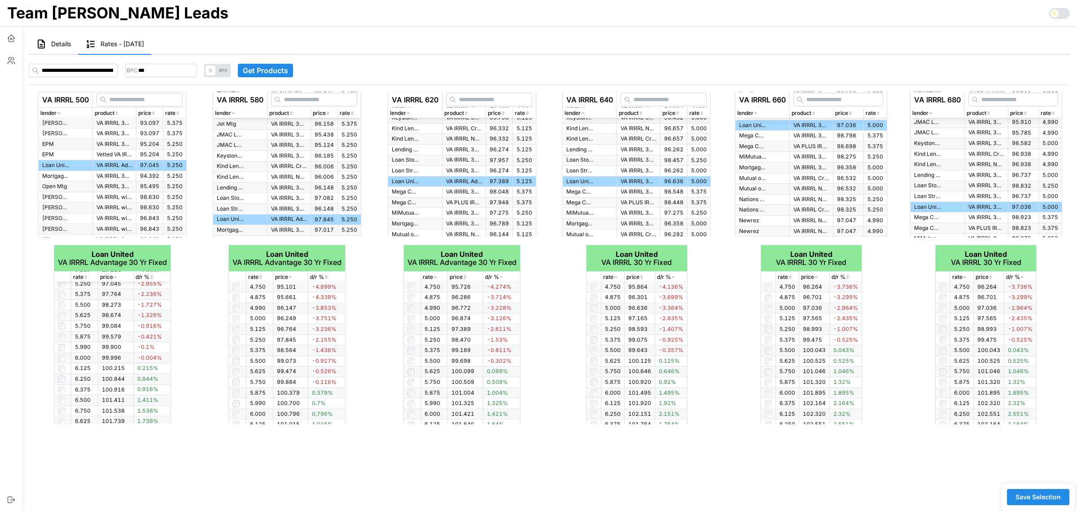
click at [1045, 496] on span "Save Selection" at bounding box center [1038, 496] width 45 height 15
drag, startPoint x: 1035, startPoint y: 495, endPoint x: 23, endPoint y: 184, distance: 1058.5
click at [1035, 495] on span "Save Selection" at bounding box center [1038, 496] width 45 height 15
click at [10, 28] on button "button" at bounding box center [11, 38] width 22 height 22
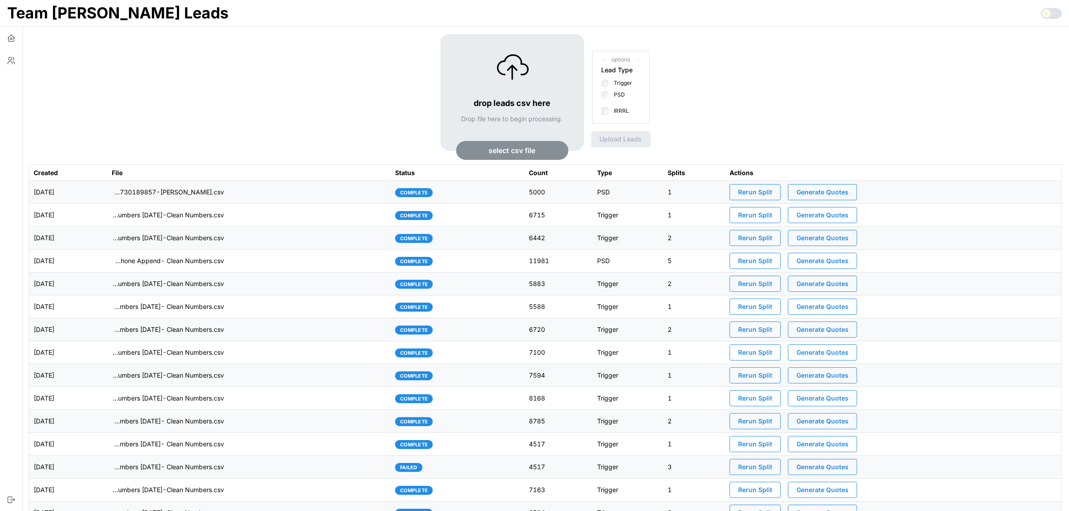
click at [842, 194] on span "Generate Quotes" at bounding box center [822, 191] width 52 height 15
click at [284, 219] on td "imports/mike/1755700484510-TU Master List With Numbers 8-20-25-Clean Numbers.csv" at bounding box center [249, 215] width 284 height 23
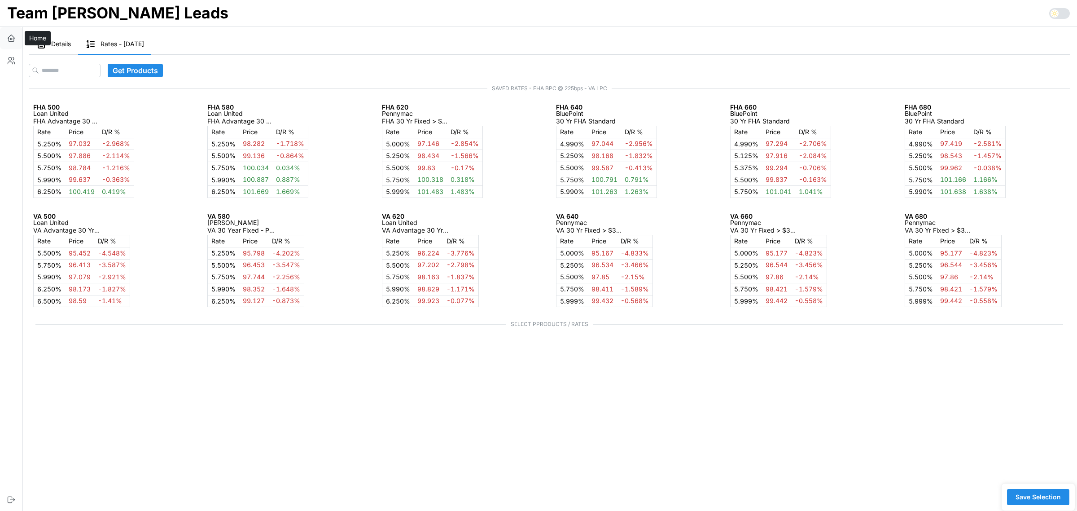
click at [13, 37] on icon "button" at bounding box center [11, 38] width 9 height 9
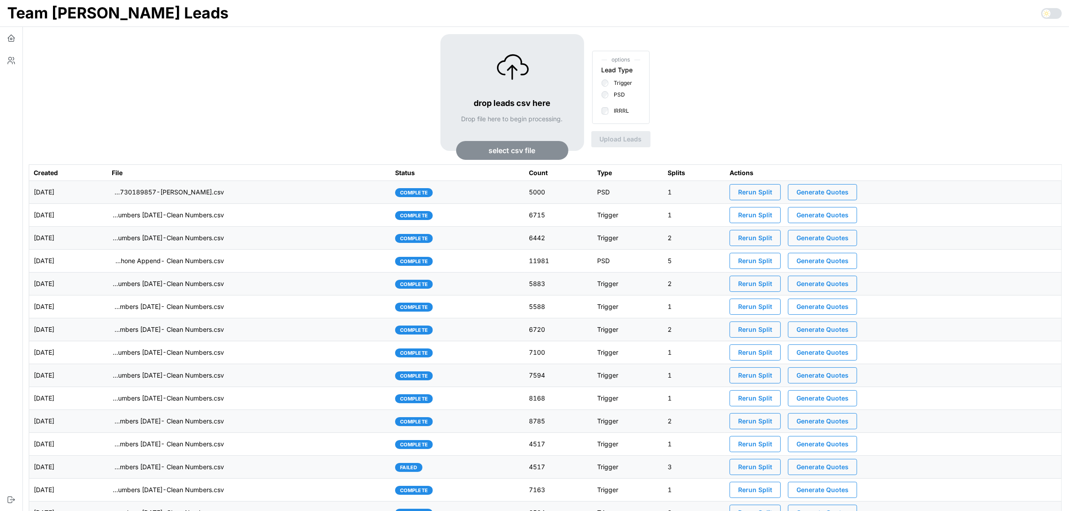
click at [343, 197] on td "imports/mike/1755730189857-Tyler Warrick.csv" at bounding box center [249, 192] width 284 height 23
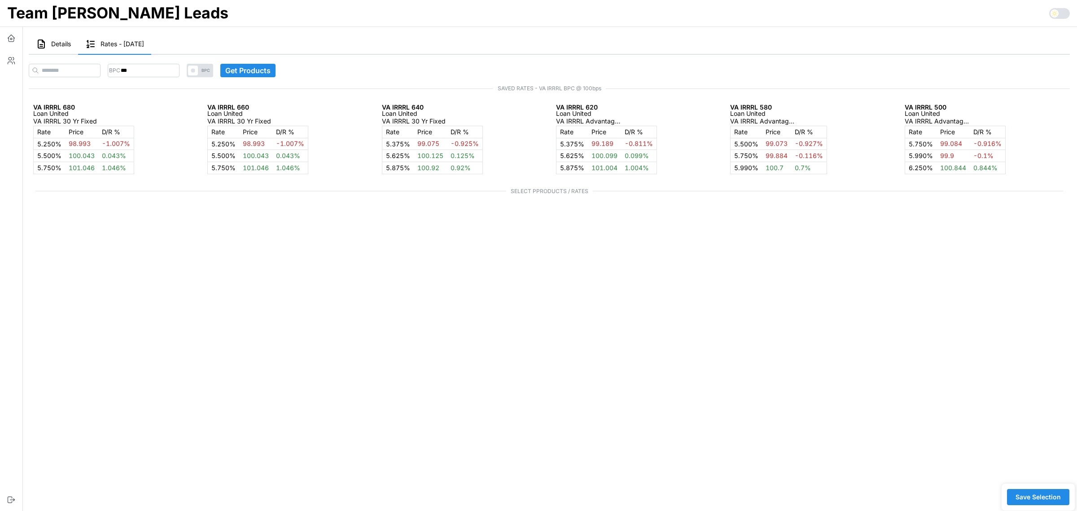
click at [57, 42] on span "Details" at bounding box center [61, 44] width 20 height 6
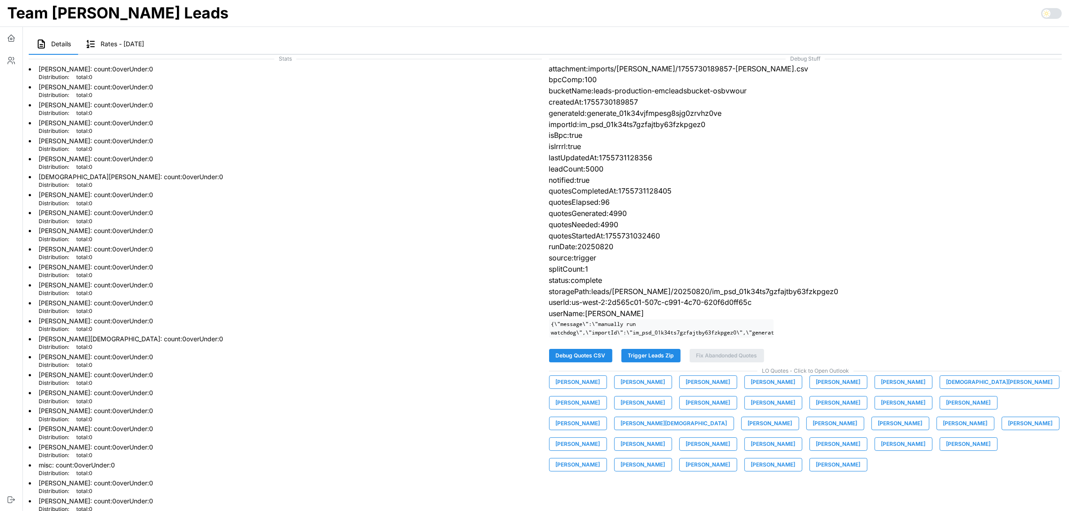
click at [795, 458] on span "Tyler Warrick" at bounding box center [773, 464] width 44 height 13
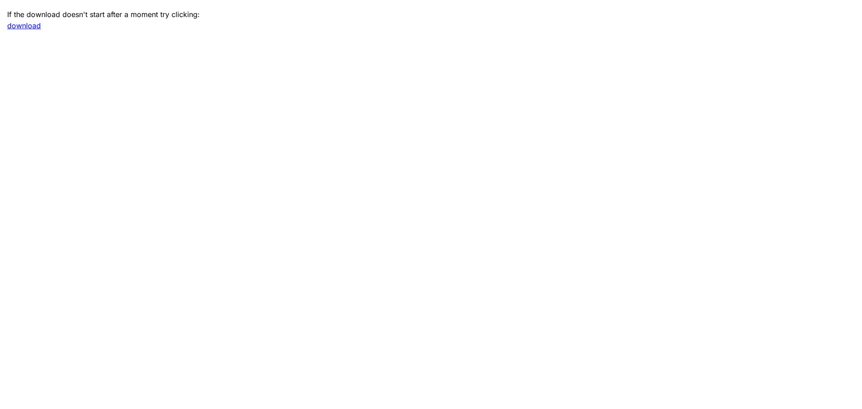
click at [22, 27] on link "download" at bounding box center [24, 25] width 34 height 9
